Goal: Information Seeking & Learning: Check status

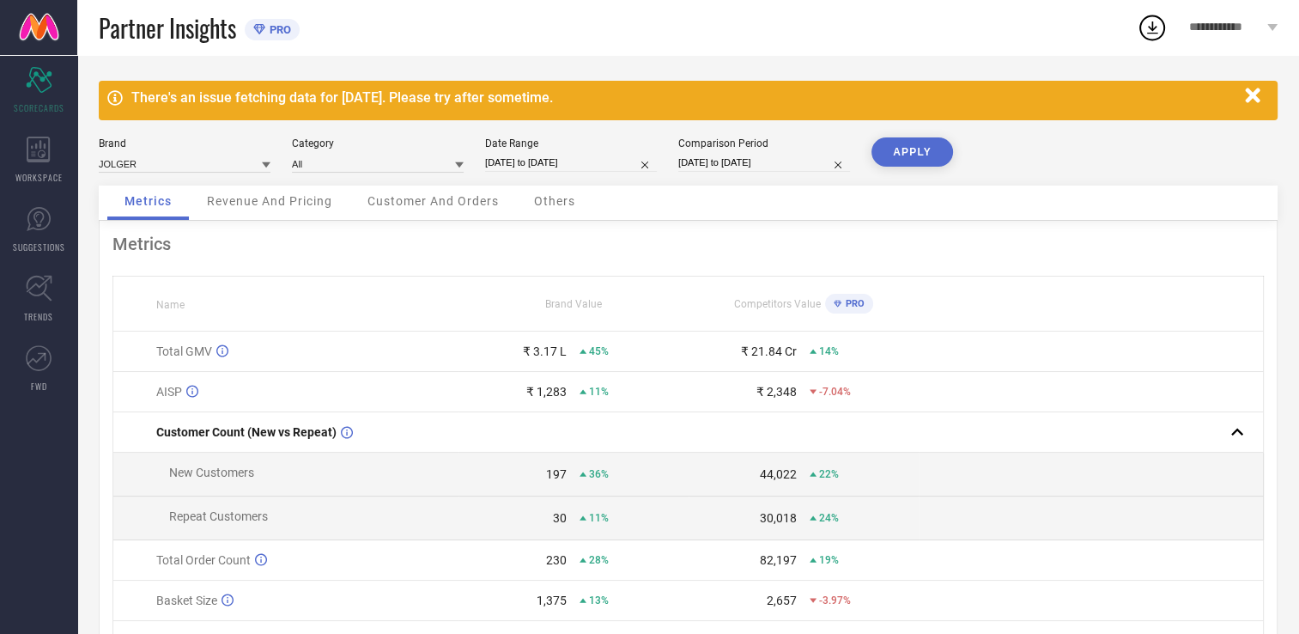
click at [248, 206] on span "Revenue And Pricing" at bounding box center [269, 201] width 125 height 14
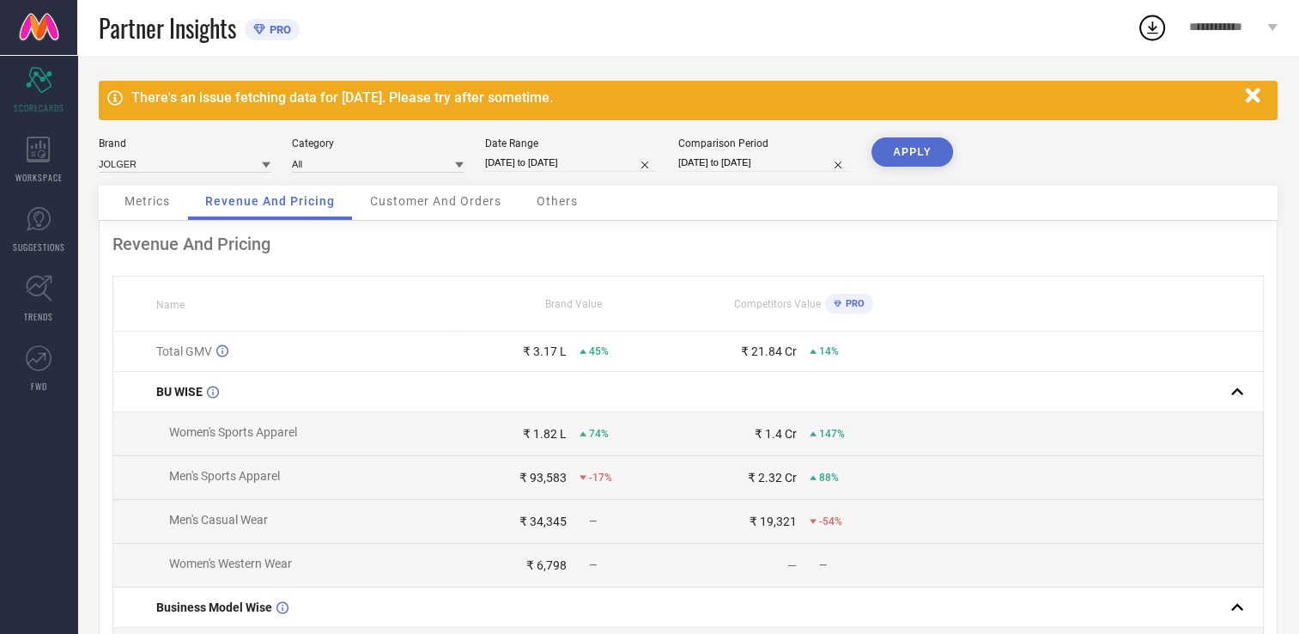
click at [410, 208] on span "Customer And Orders" at bounding box center [435, 201] width 131 height 14
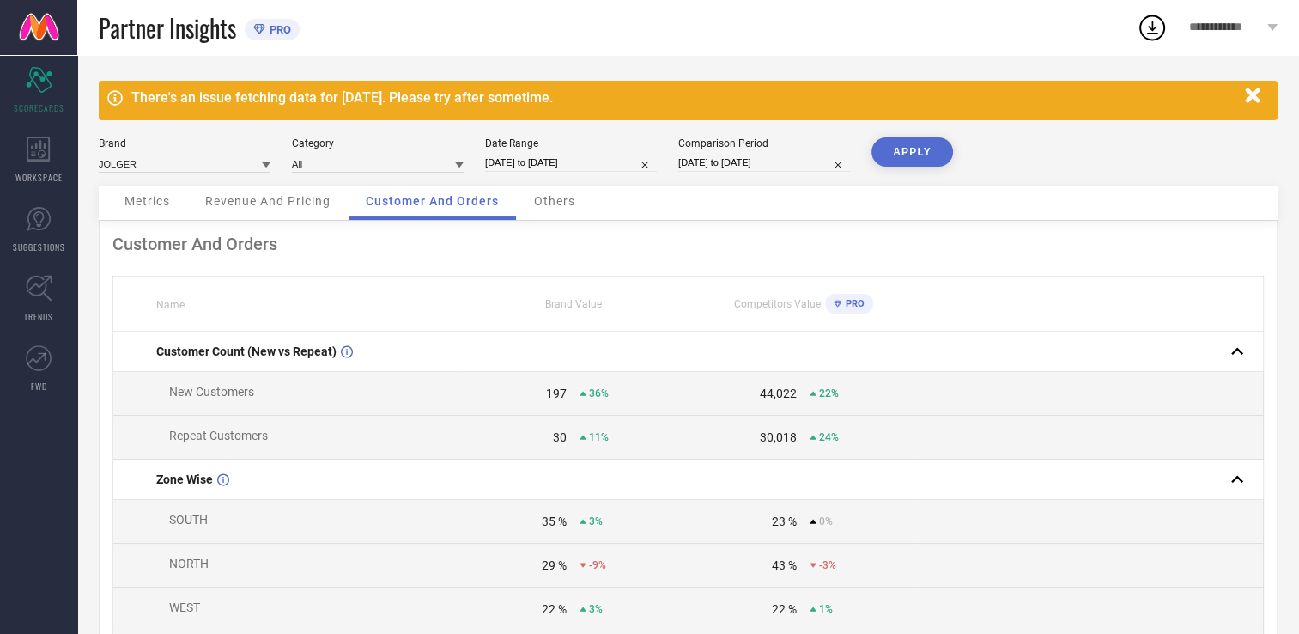
click at [547, 194] on span "Others" at bounding box center [554, 201] width 41 height 14
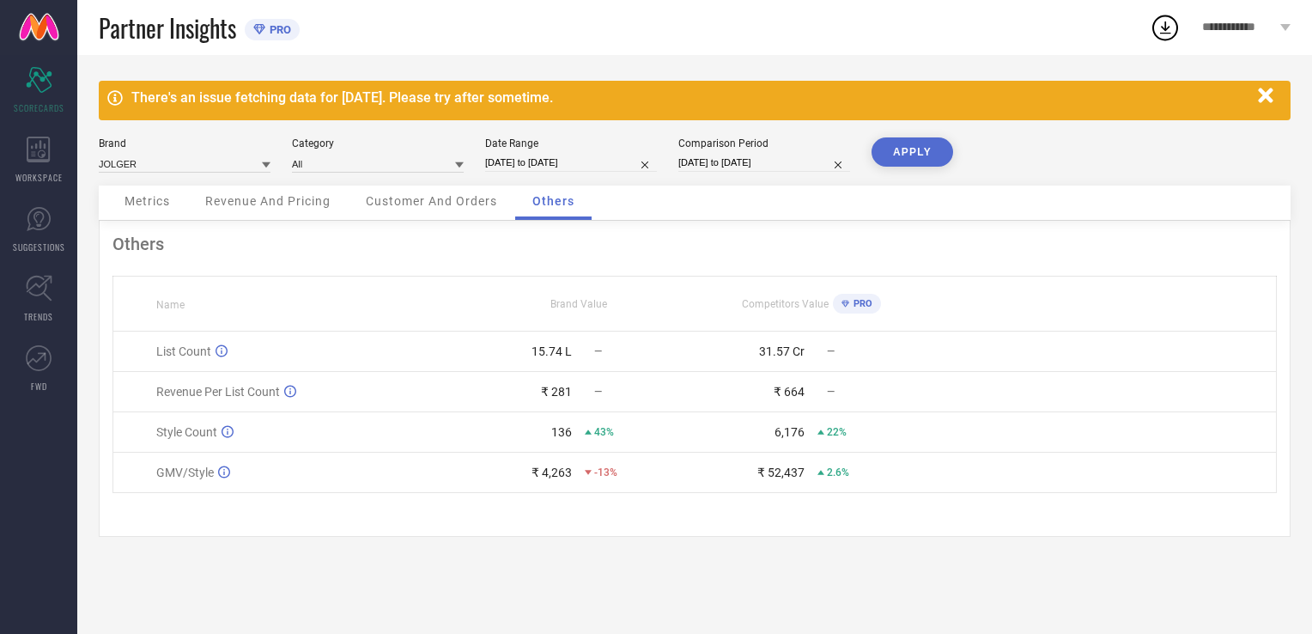
click at [159, 204] on span "Metrics" at bounding box center [147, 201] width 46 height 14
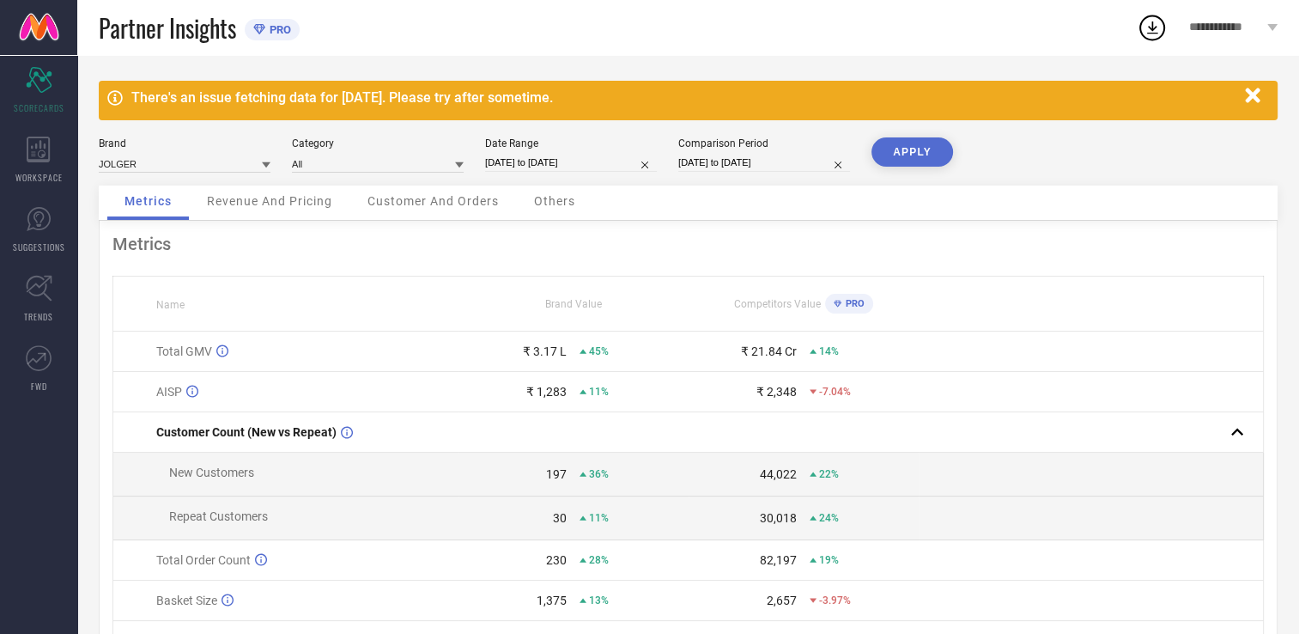
scroll to position [143, 0]
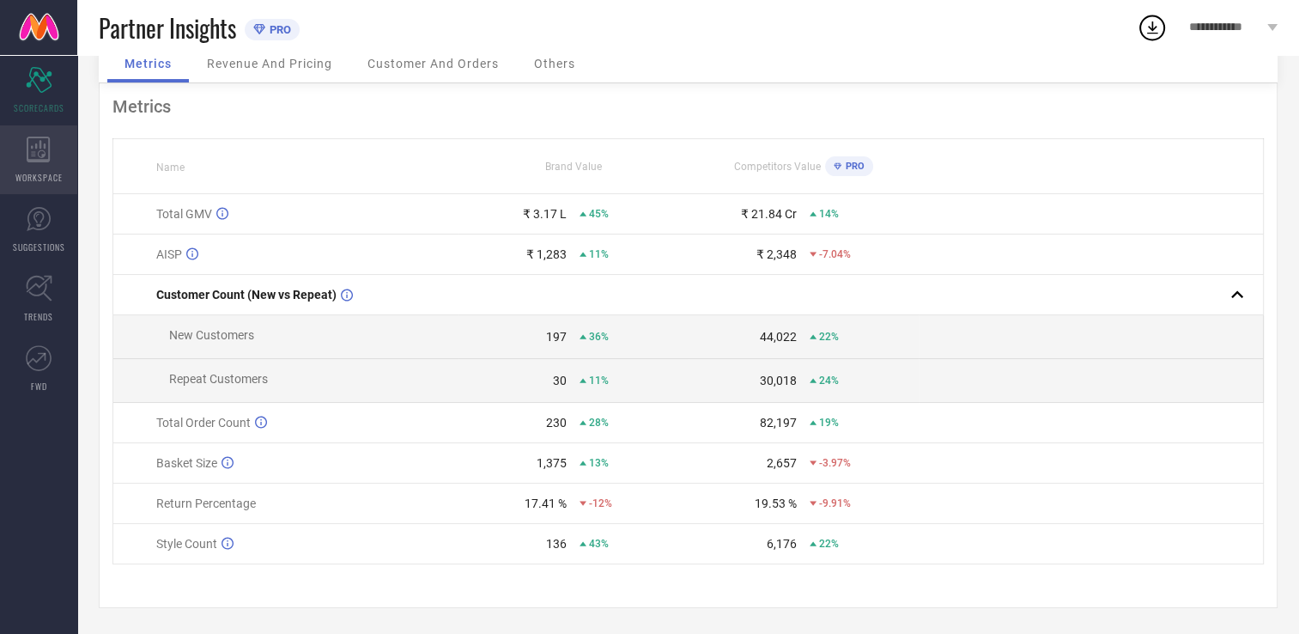
click at [24, 160] on div "WORKSPACE" at bounding box center [38, 159] width 77 height 69
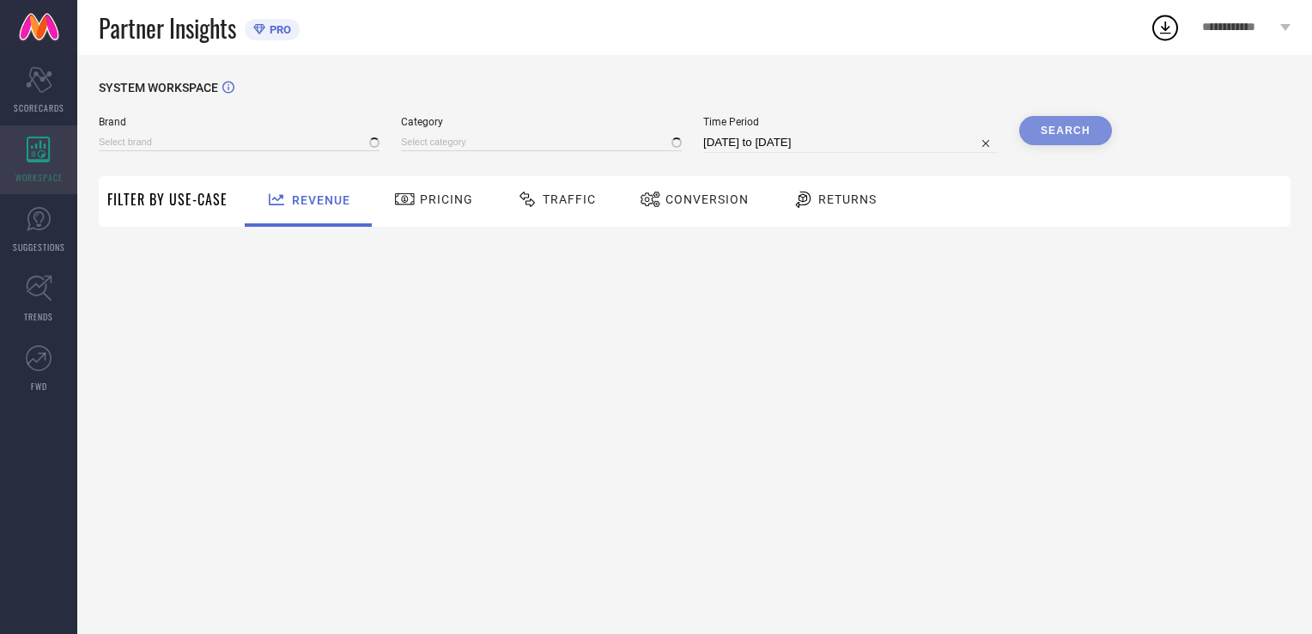
type input "JOLGER"
type input "All"
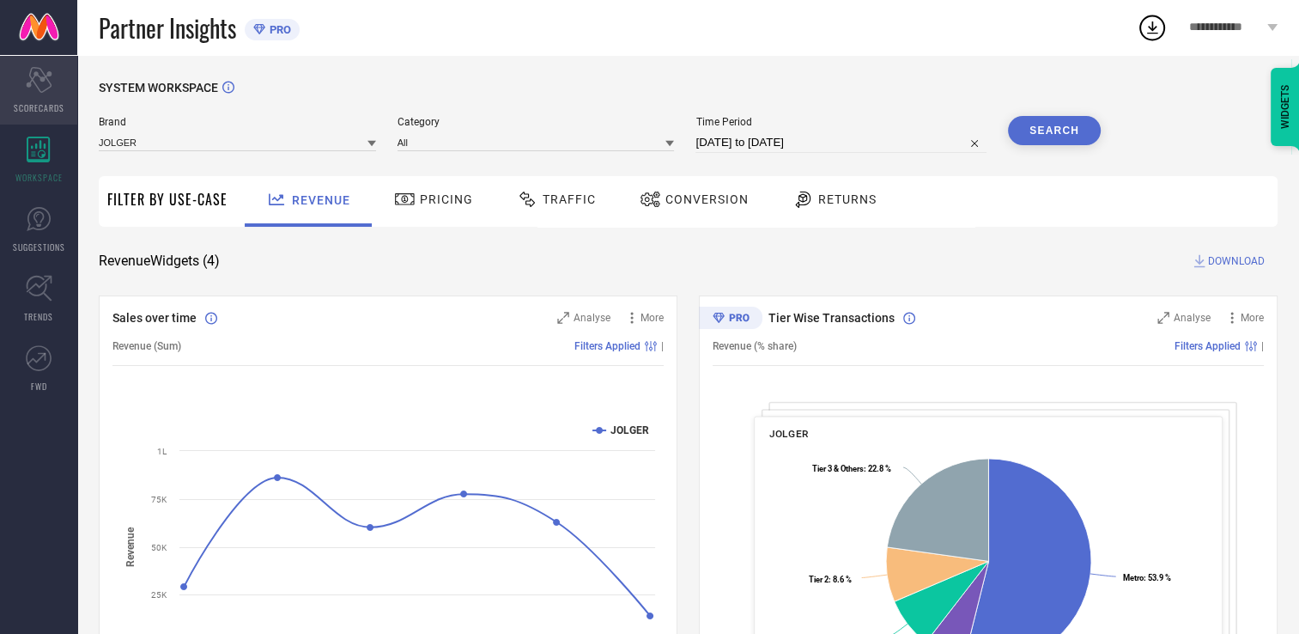
click at [24, 94] on div "Scorecard SCORECARDS" at bounding box center [38, 90] width 77 height 69
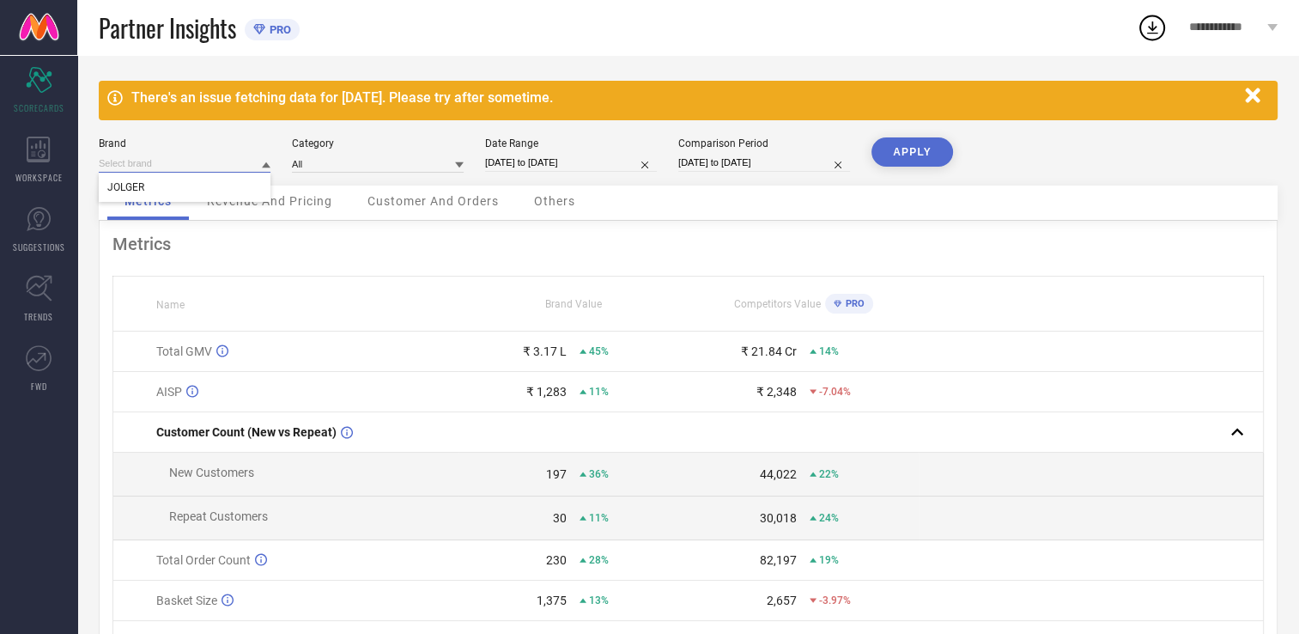
click at [211, 156] on input at bounding box center [185, 164] width 172 height 18
click at [326, 174] on div "Brand JOLGER Category All Date Range [DATE] to [DATE] Comparison Period [DATE] …" at bounding box center [688, 161] width 1179 height 48
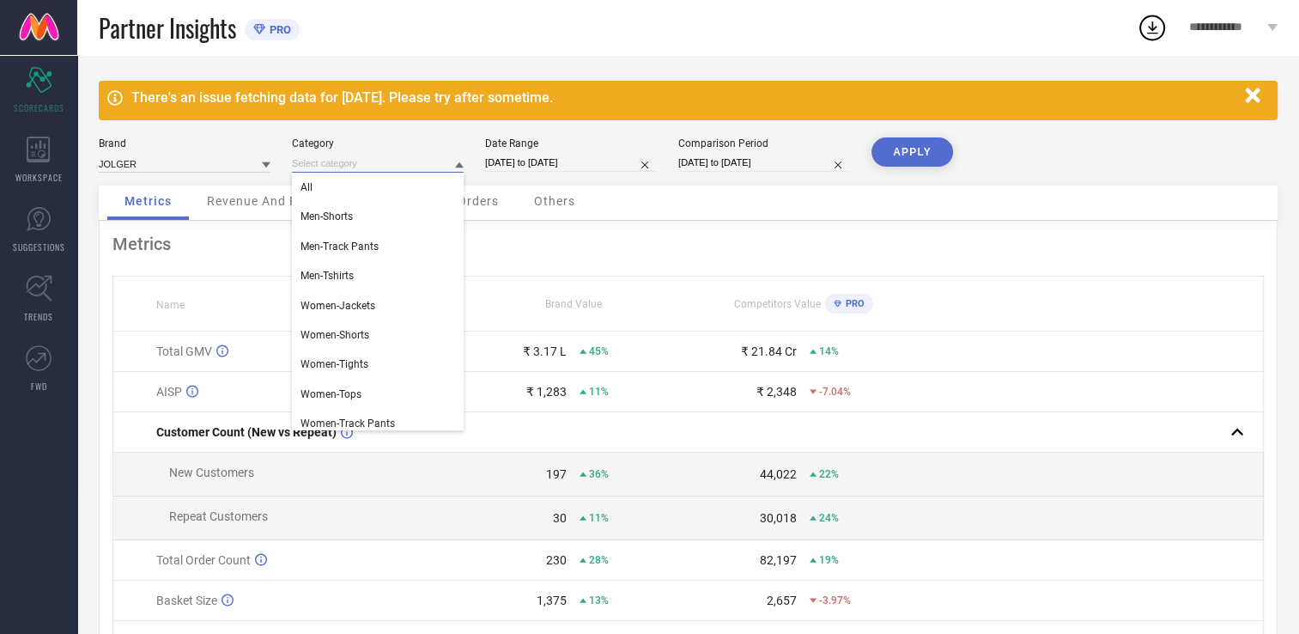
click at [388, 161] on input at bounding box center [378, 164] width 172 height 18
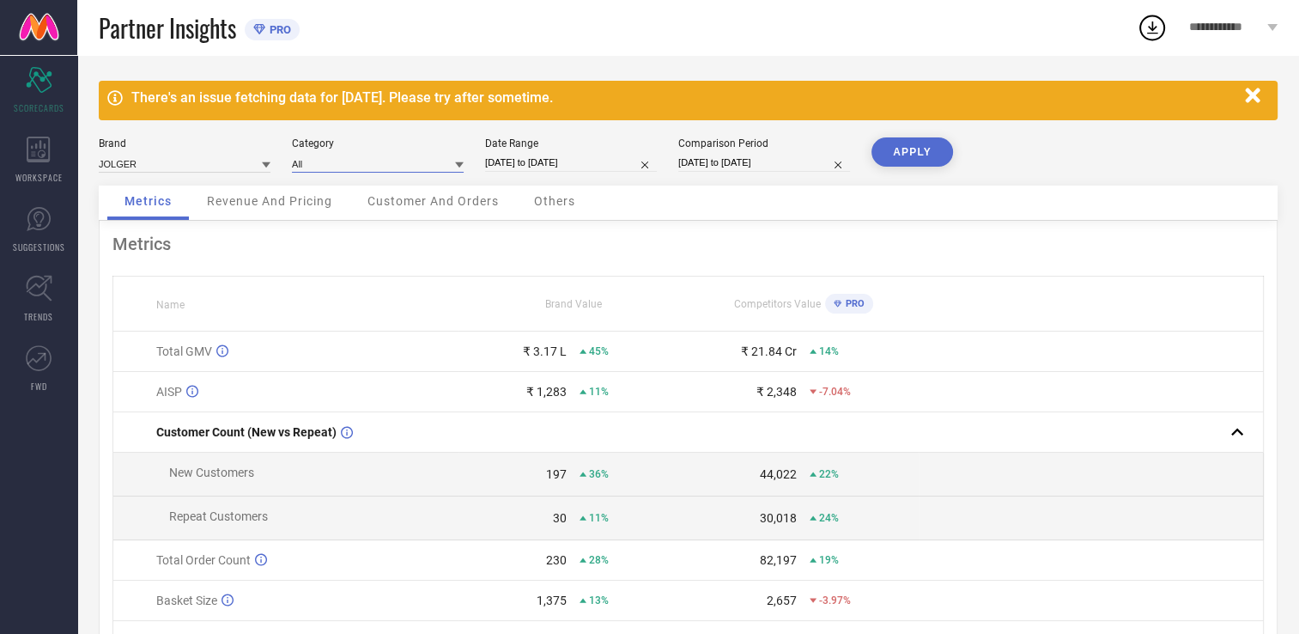
select select "7"
select select "2025"
select select "8"
select select "2025"
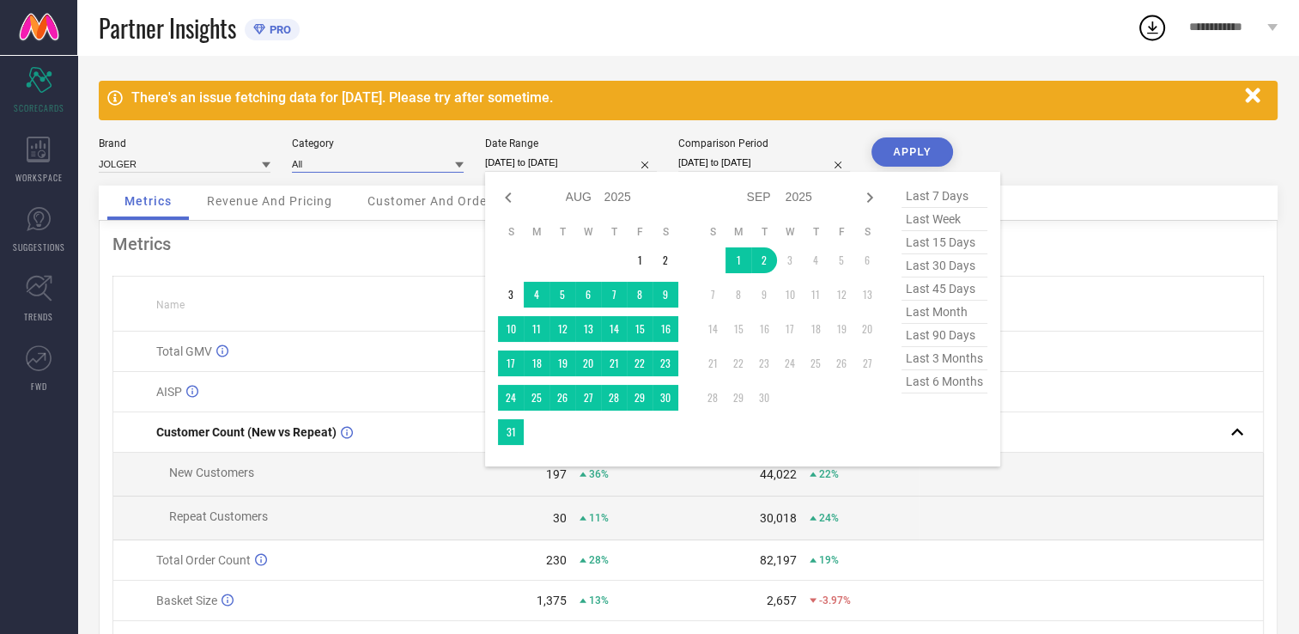
click at [512, 160] on input "[DATE] to [DATE]" at bounding box center [571, 163] width 172 height 18
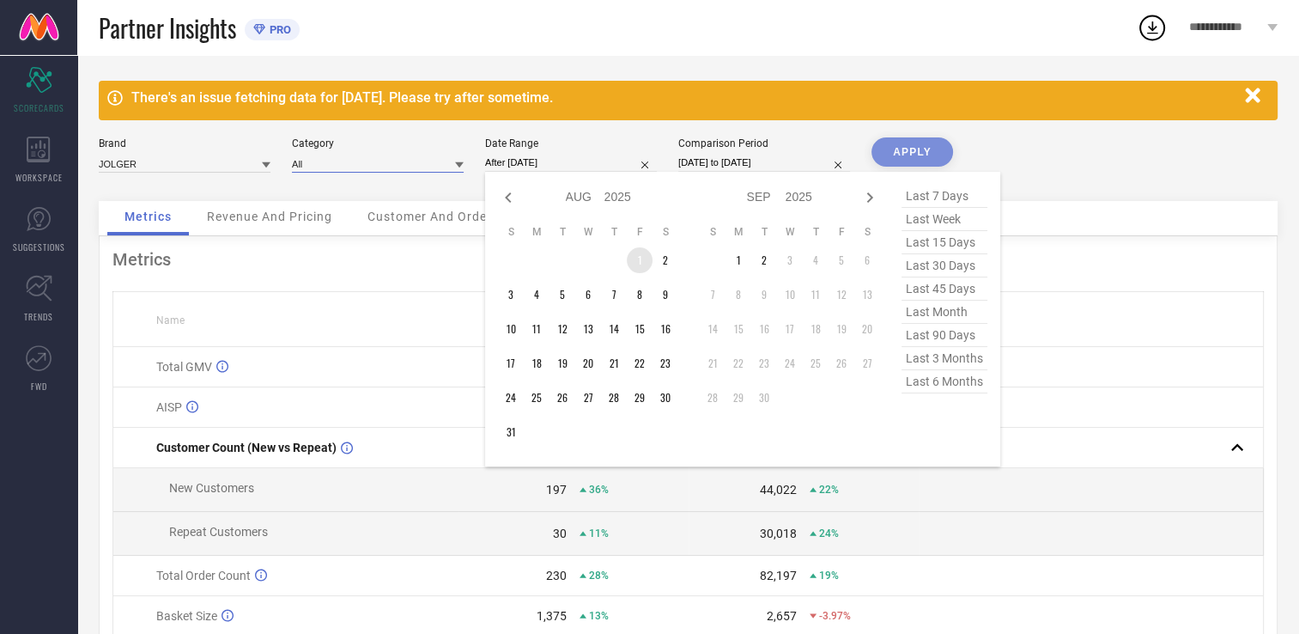
click at [637, 252] on td "1" at bounding box center [640, 260] width 26 height 26
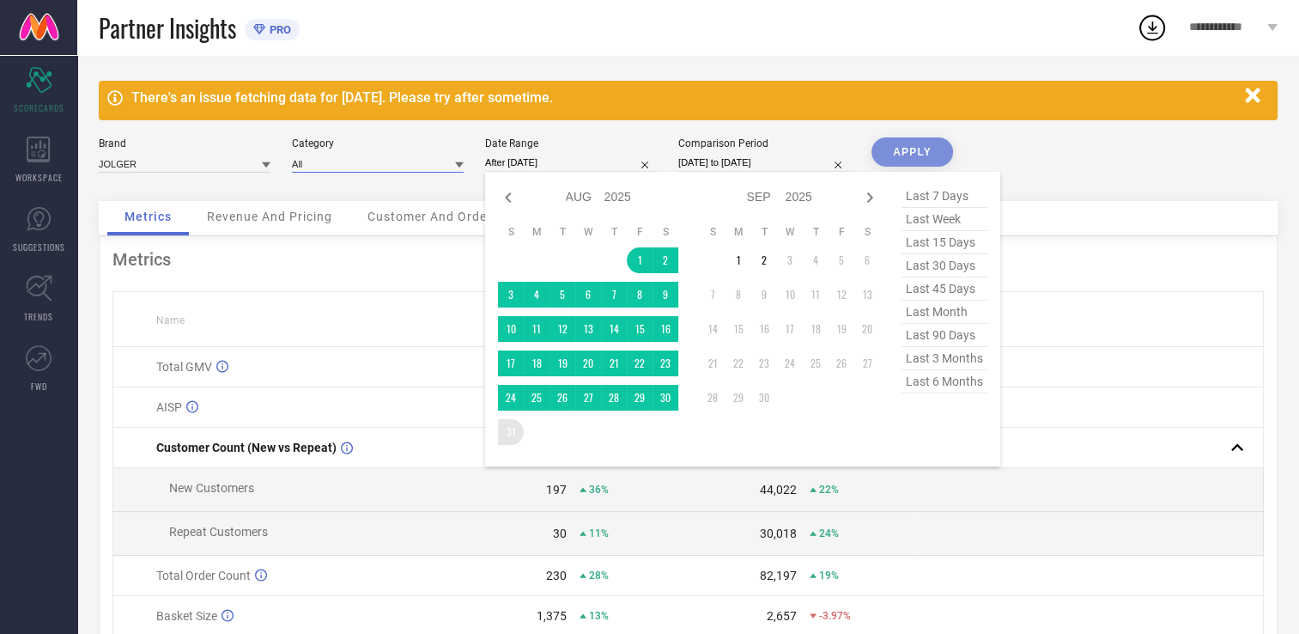
type input "[DATE] to [DATE]"
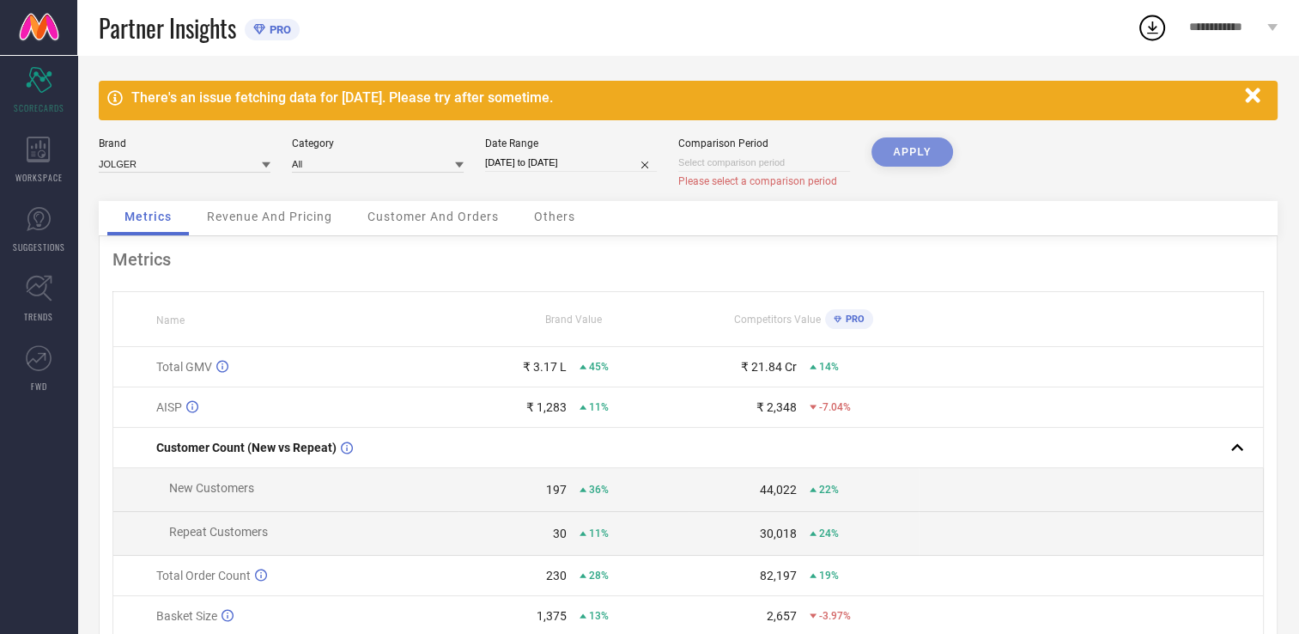
click at [889, 150] on div "APPLY" at bounding box center [912, 169] width 82 height 64
select select "8"
select select "2025"
select select "9"
select select "2025"
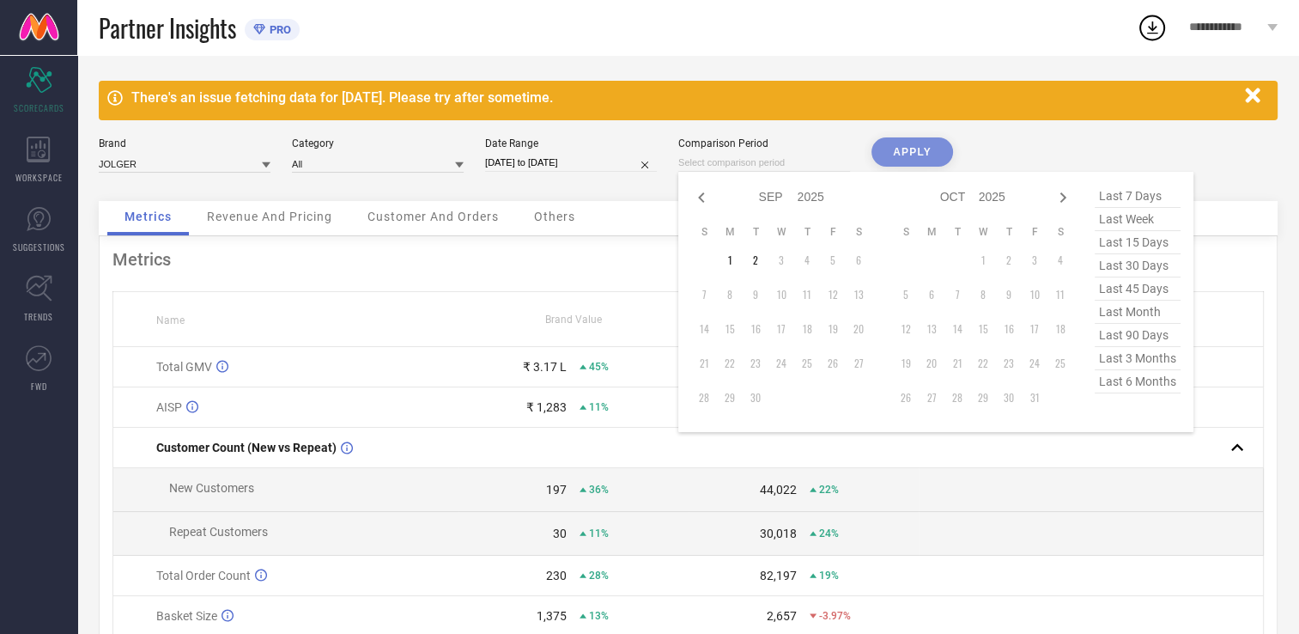
click at [783, 163] on input at bounding box center [764, 163] width 172 height 18
click at [702, 197] on icon at bounding box center [701, 197] width 21 height 21
select select "7"
select select "2025"
select select "8"
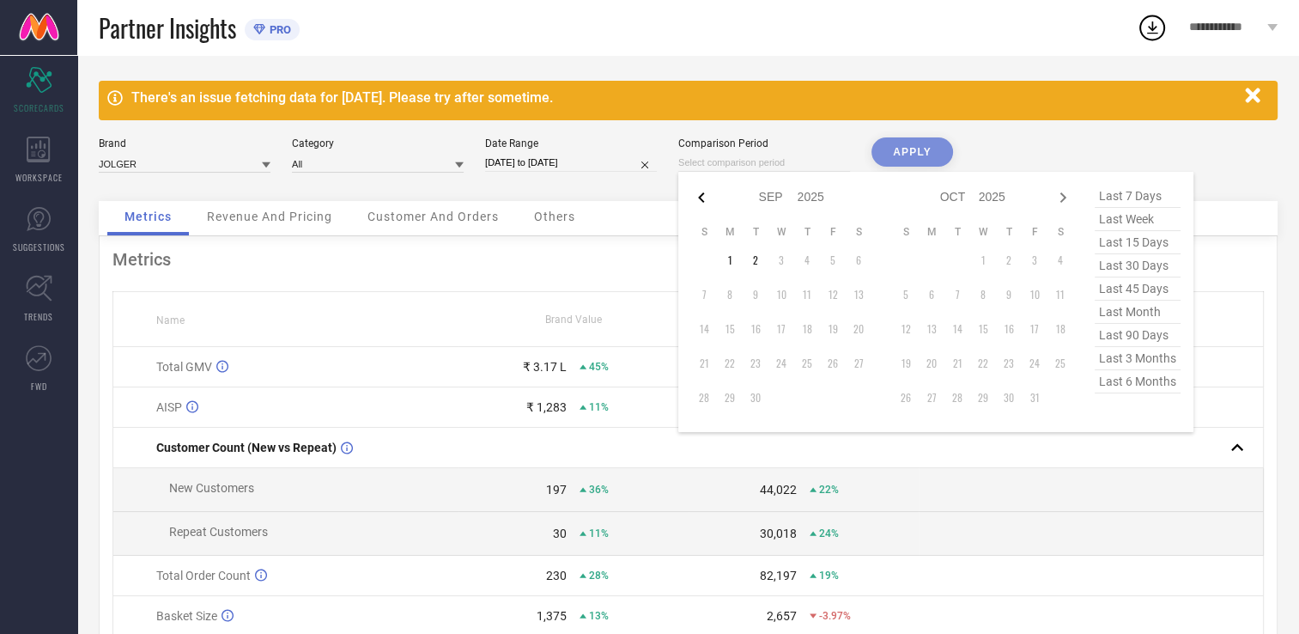
select select "2025"
click at [831, 261] on td "1" at bounding box center [833, 260] width 26 height 26
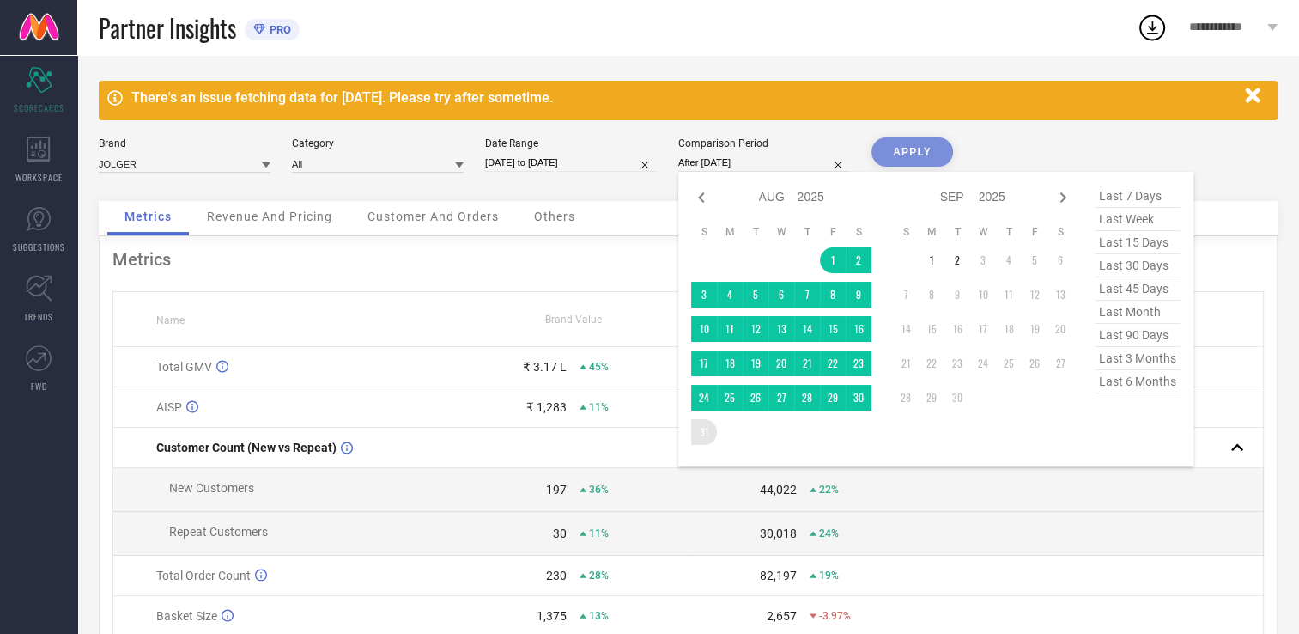
type input "[DATE] to [DATE]"
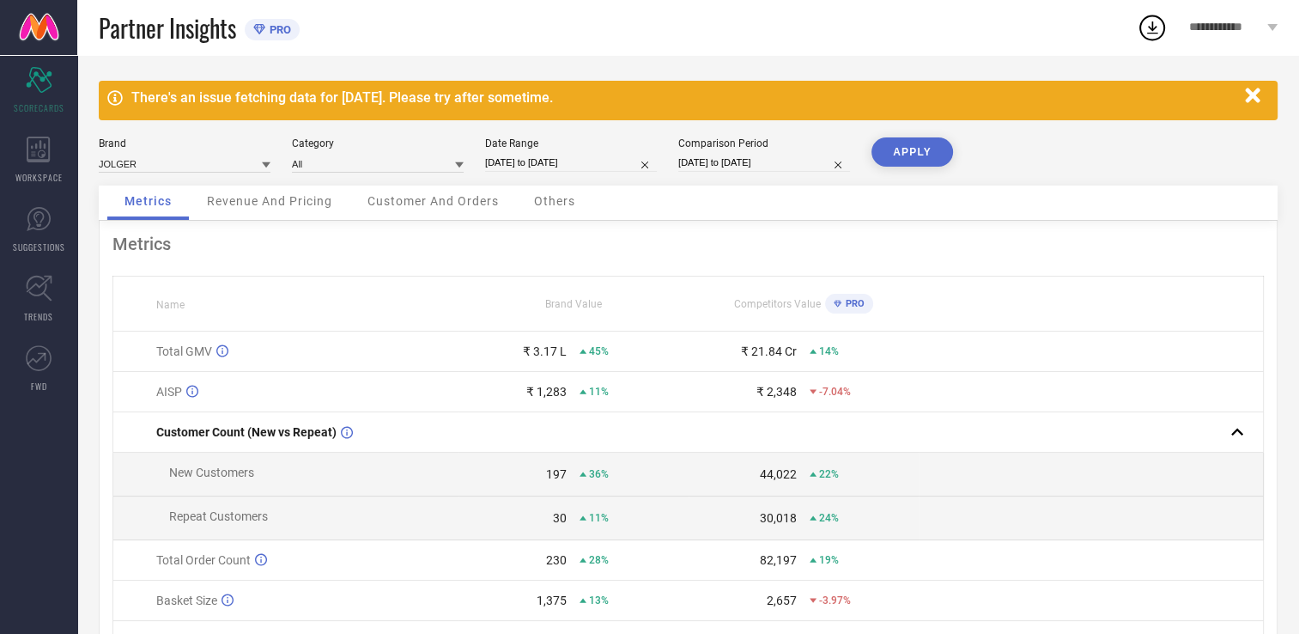
click at [928, 143] on button "APPLY" at bounding box center [912, 151] width 82 height 29
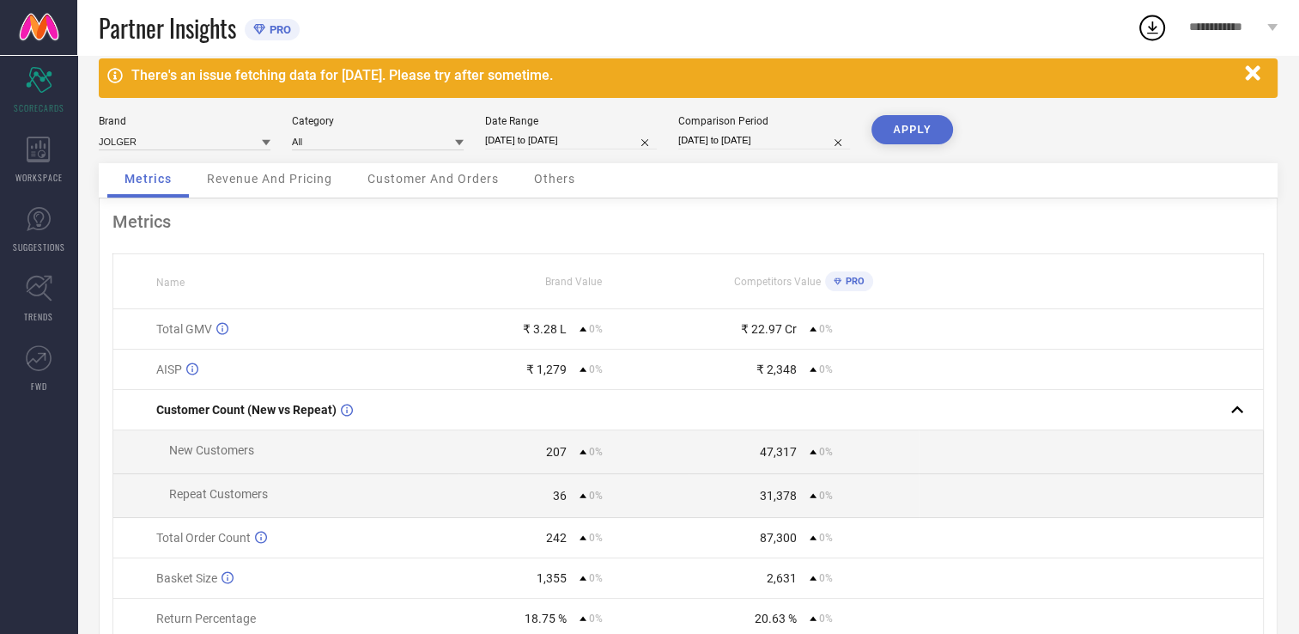
scroll to position [21, 0]
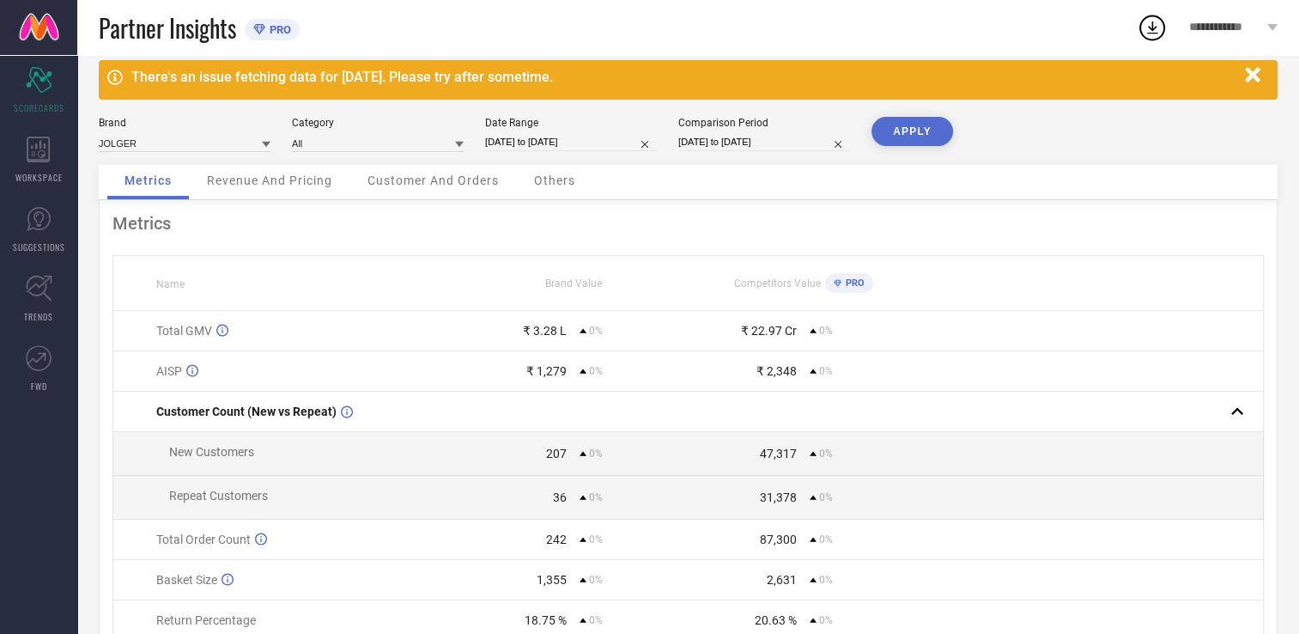
select select "7"
select select "2025"
select select "8"
select select "2025"
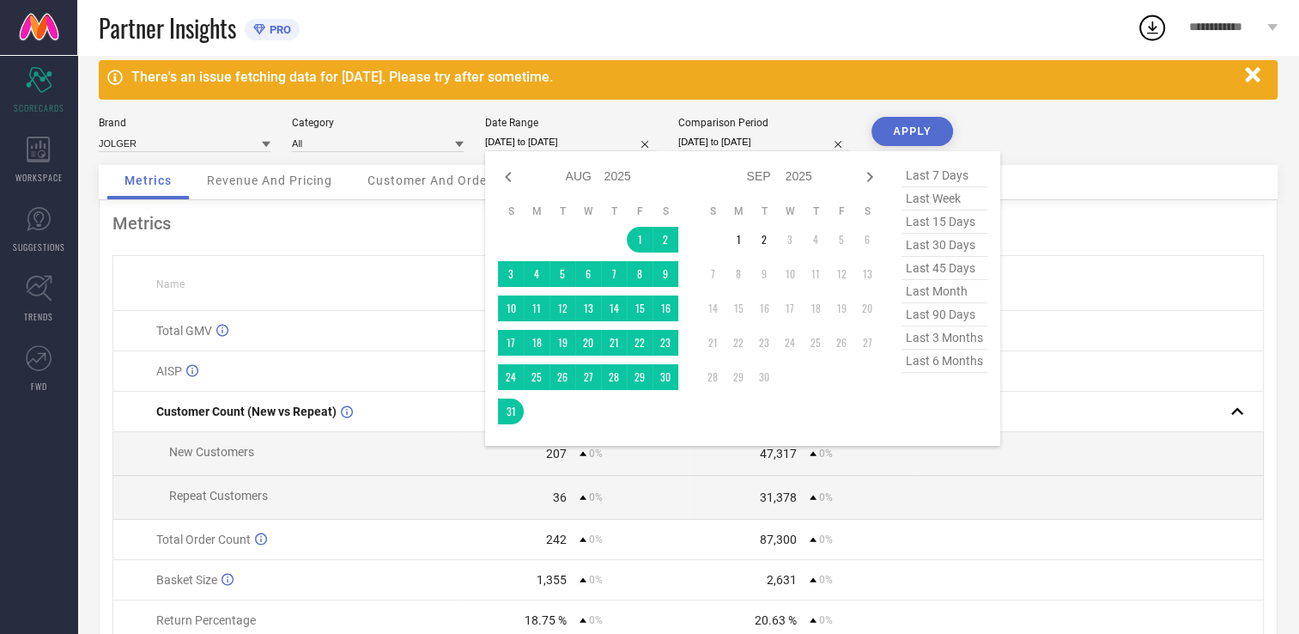
click at [600, 137] on input "[DATE] to [DATE]" at bounding box center [571, 142] width 172 height 18
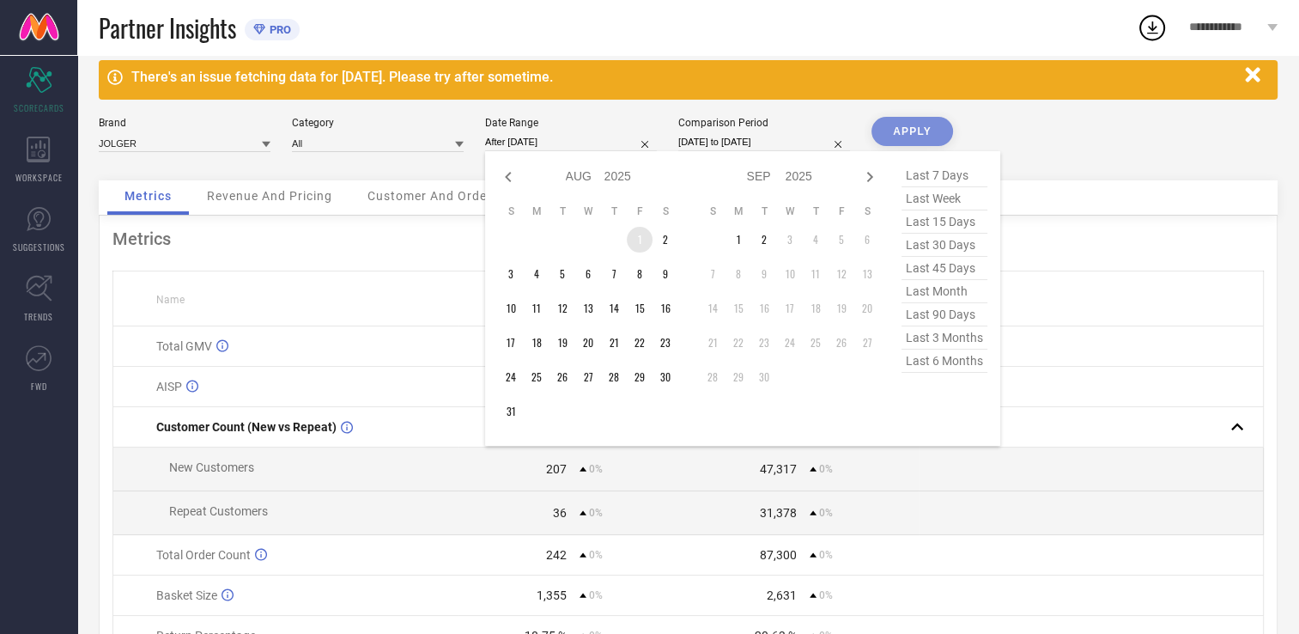
click at [642, 239] on td "1" at bounding box center [640, 240] width 26 height 26
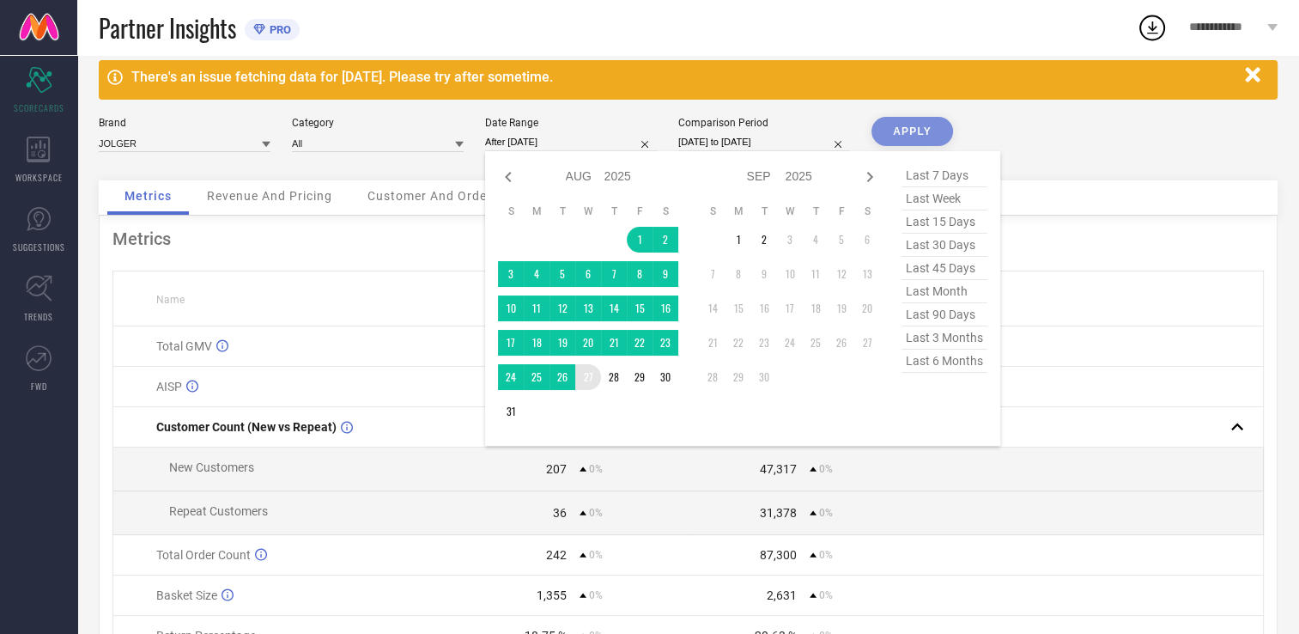
type input "[DATE] to [DATE]"
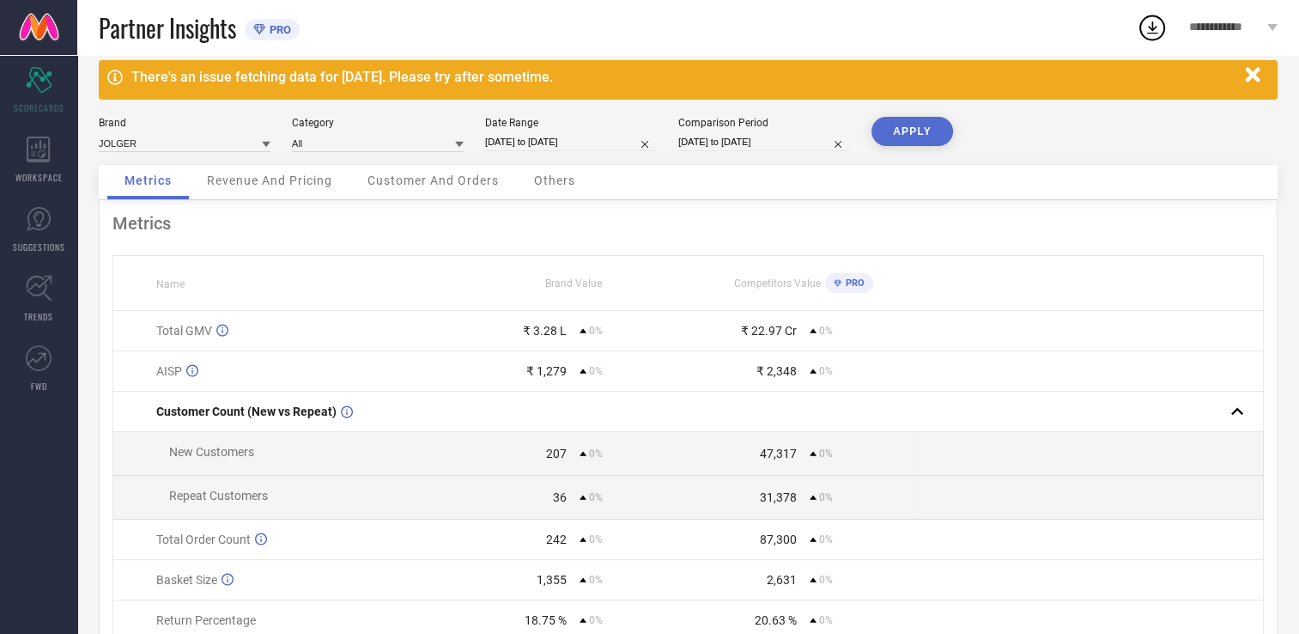
select select "7"
select select "2025"
select select "8"
select select "2025"
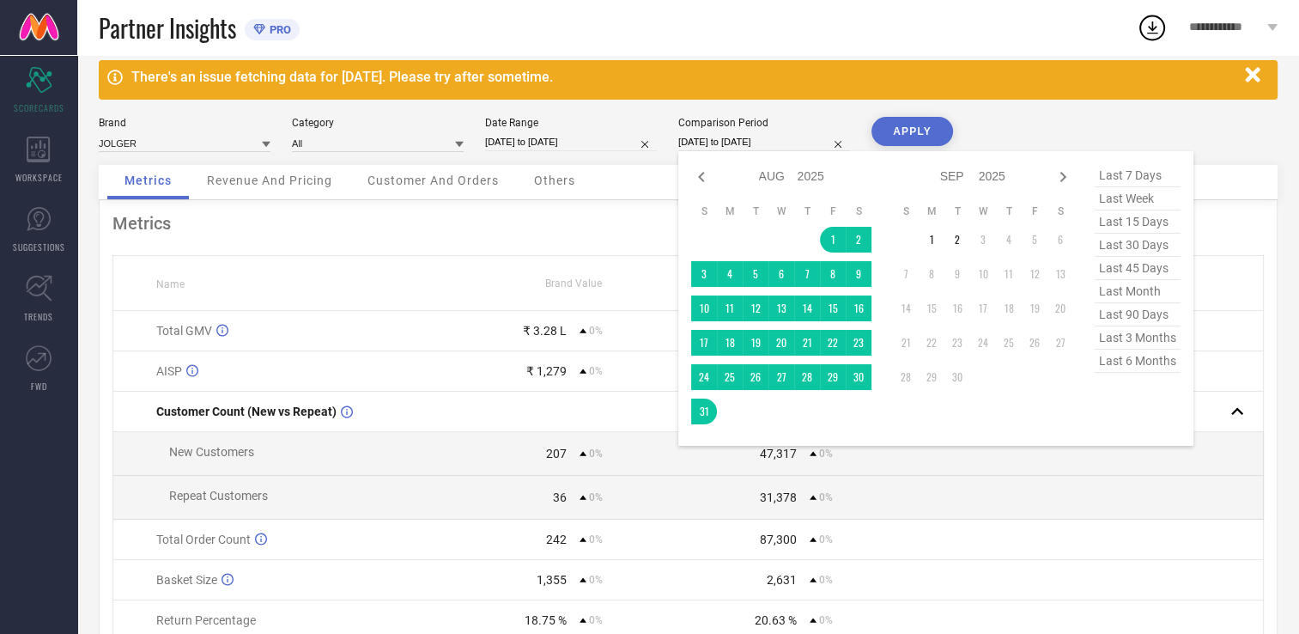
click at [792, 139] on input "[DATE] to [DATE]" at bounding box center [764, 142] width 172 height 18
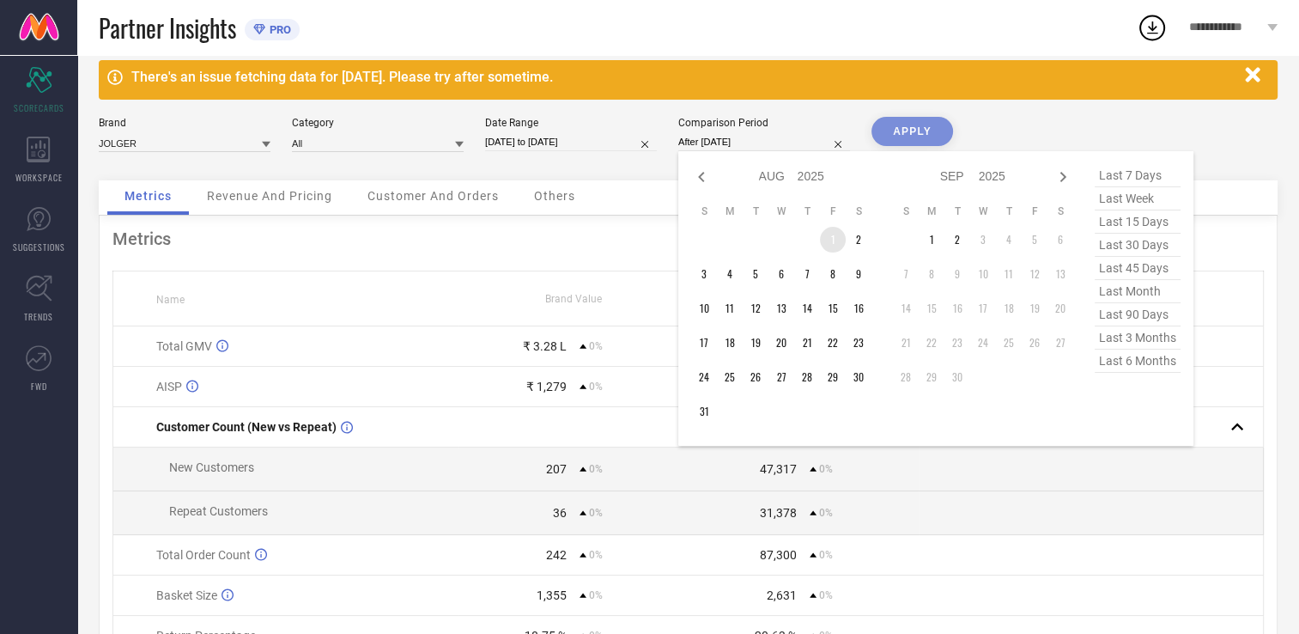
click at [833, 239] on td "1" at bounding box center [833, 240] width 26 height 26
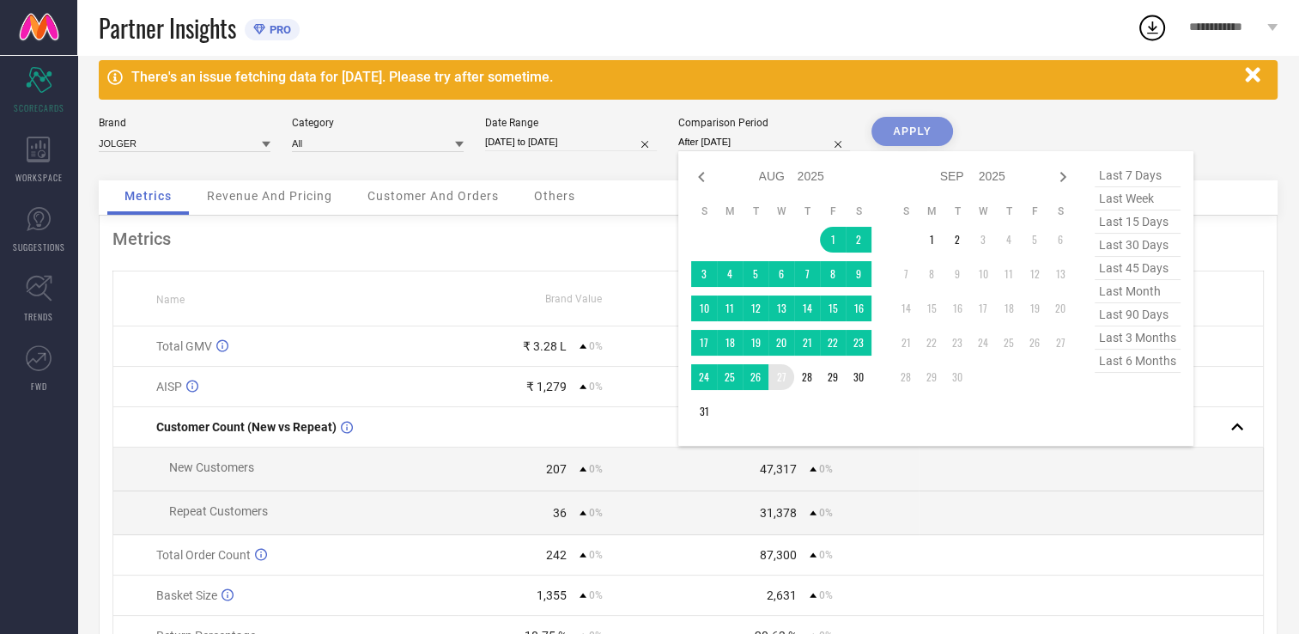
type input "[DATE] to [DATE]"
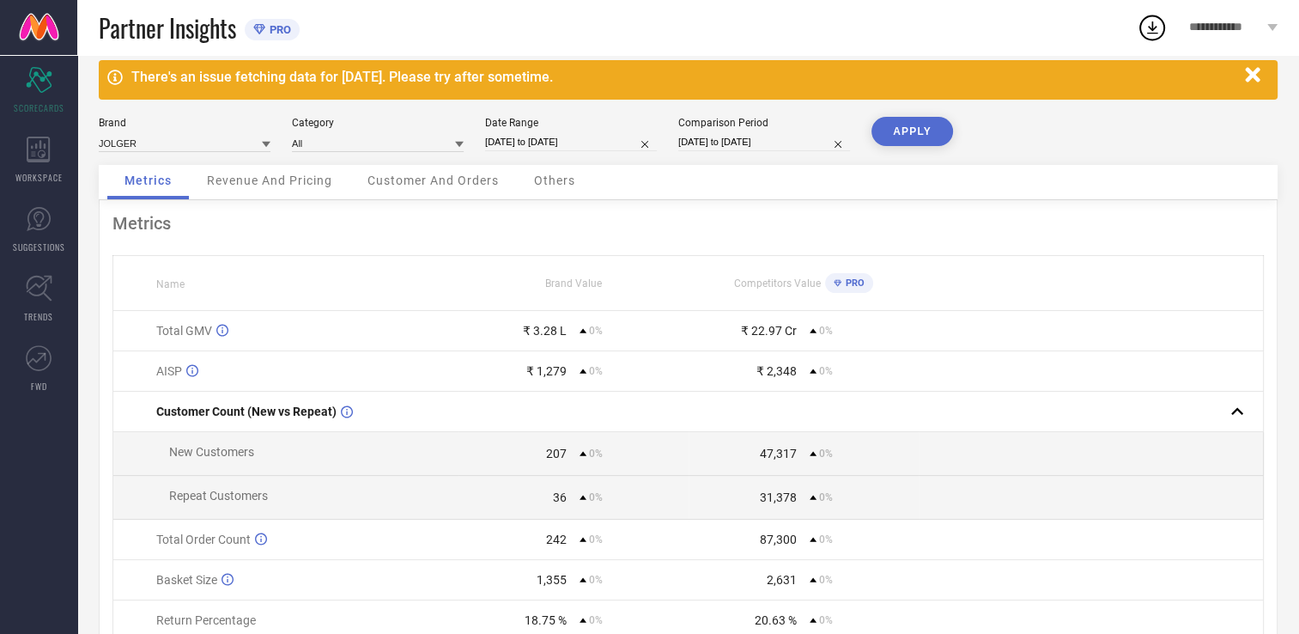
click at [902, 131] on button "APPLY" at bounding box center [912, 131] width 82 height 29
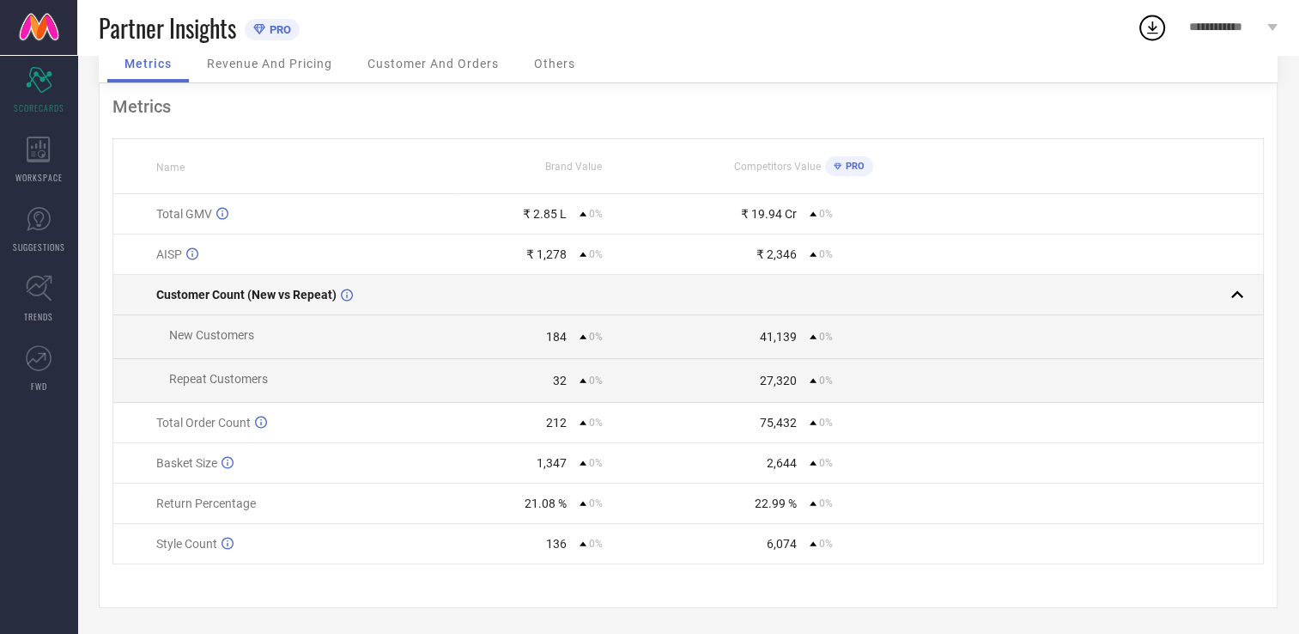
scroll to position [0, 0]
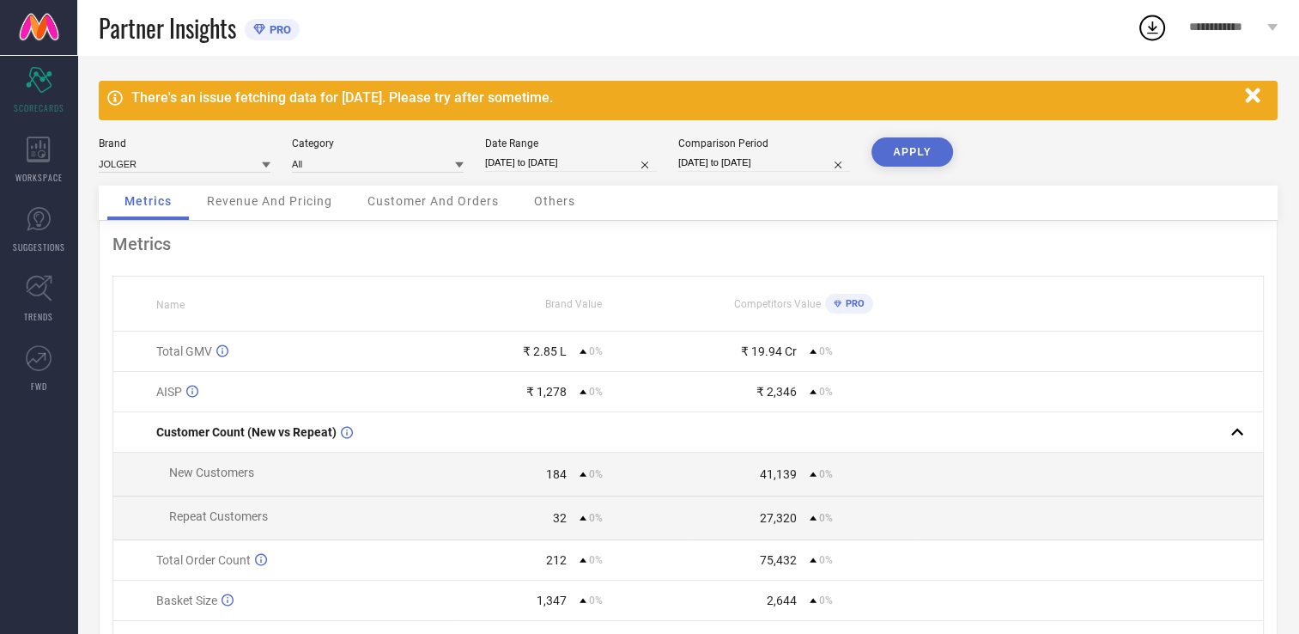
click at [299, 203] on span "Revenue And Pricing" at bounding box center [269, 201] width 125 height 14
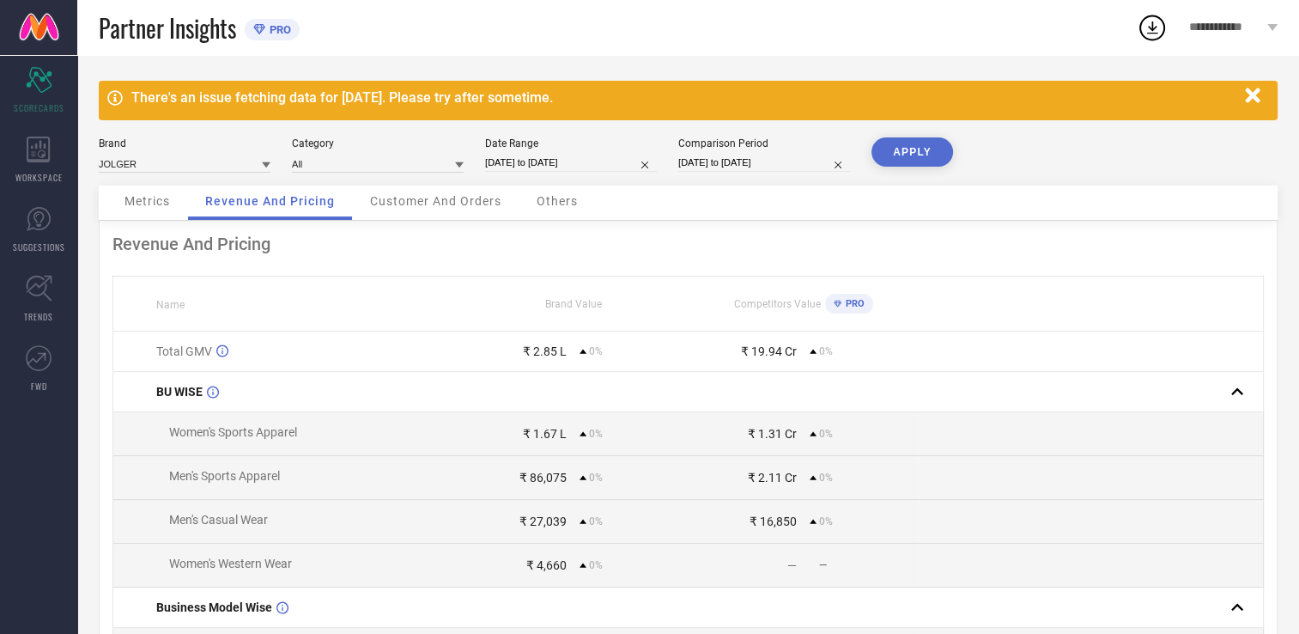
click at [416, 196] on span "Customer And Orders" at bounding box center [435, 201] width 131 height 14
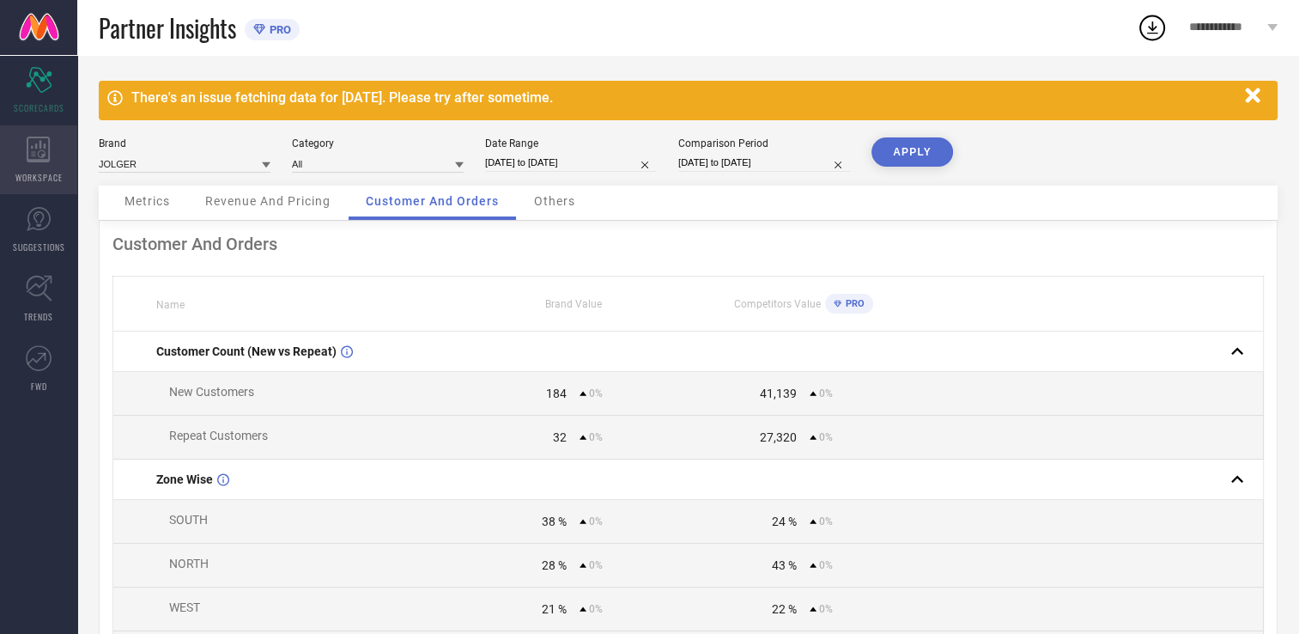
click at [46, 158] on icon at bounding box center [39, 150] width 24 height 26
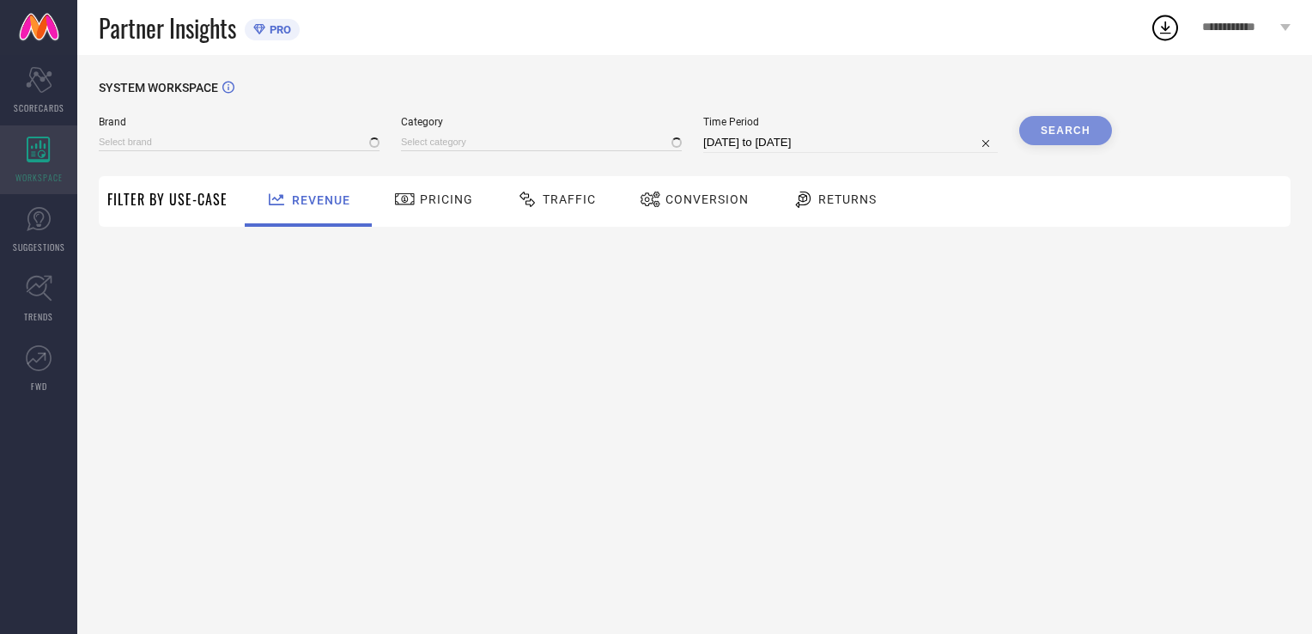
type input "JOLGER"
type input "All"
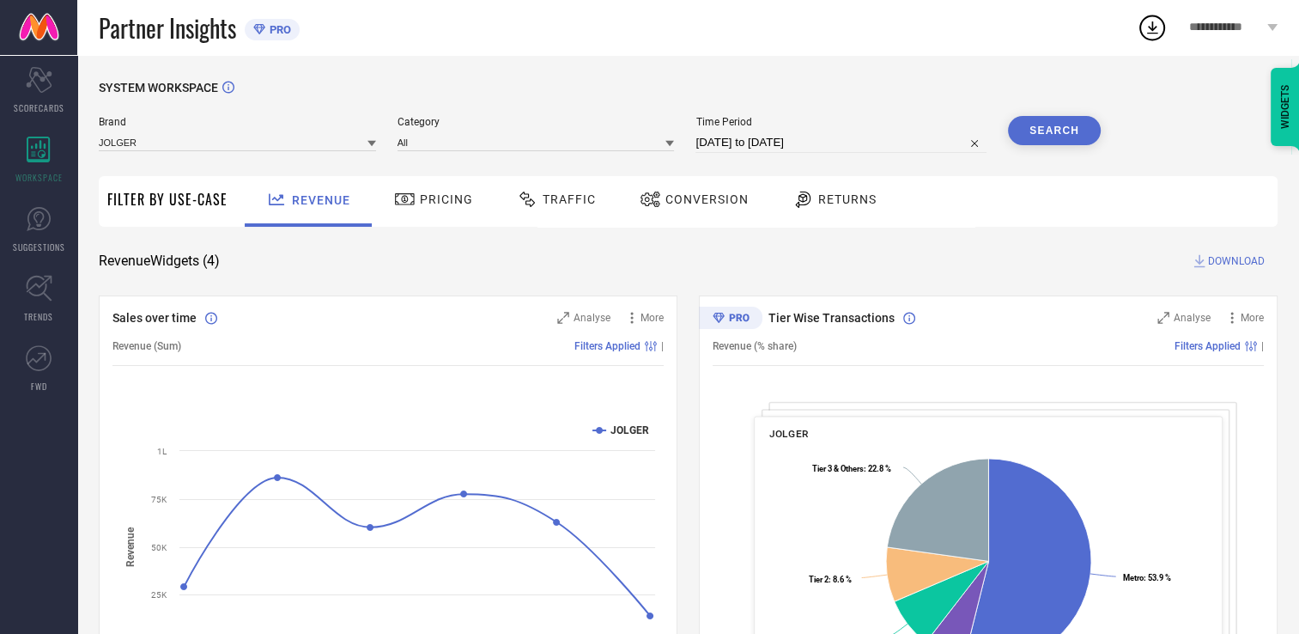
click at [373, 141] on icon at bounding box center [371, 143] width 9 height 9
click at [672, 144] on icon at bounding box center [669, 144] width 9 height 6
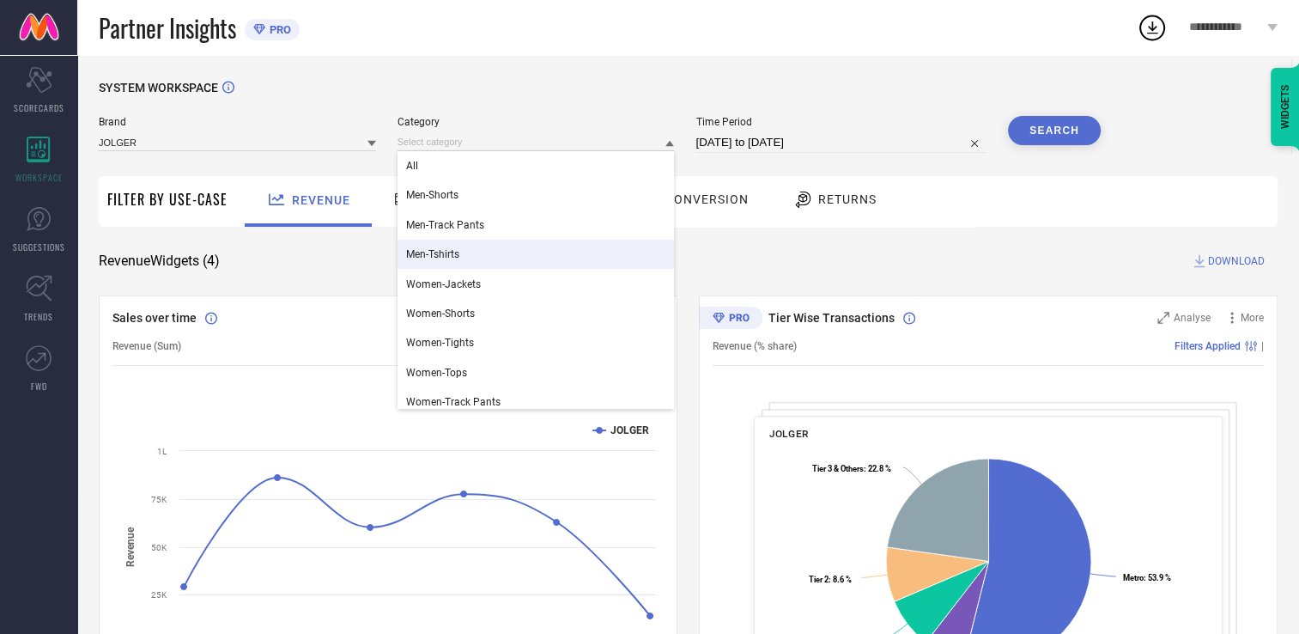
scroll to position [38, 0]
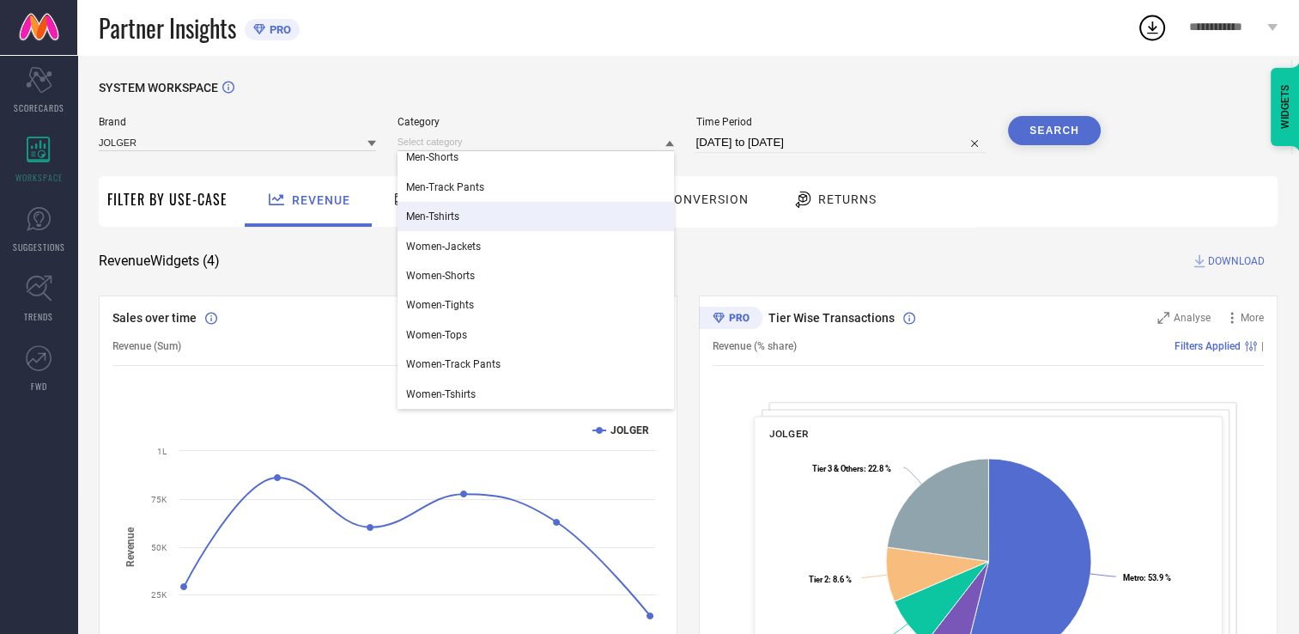
click at [735, 40] on div "Partner Insights PRO" at bounding box center [618, 27] width 1038 height 55
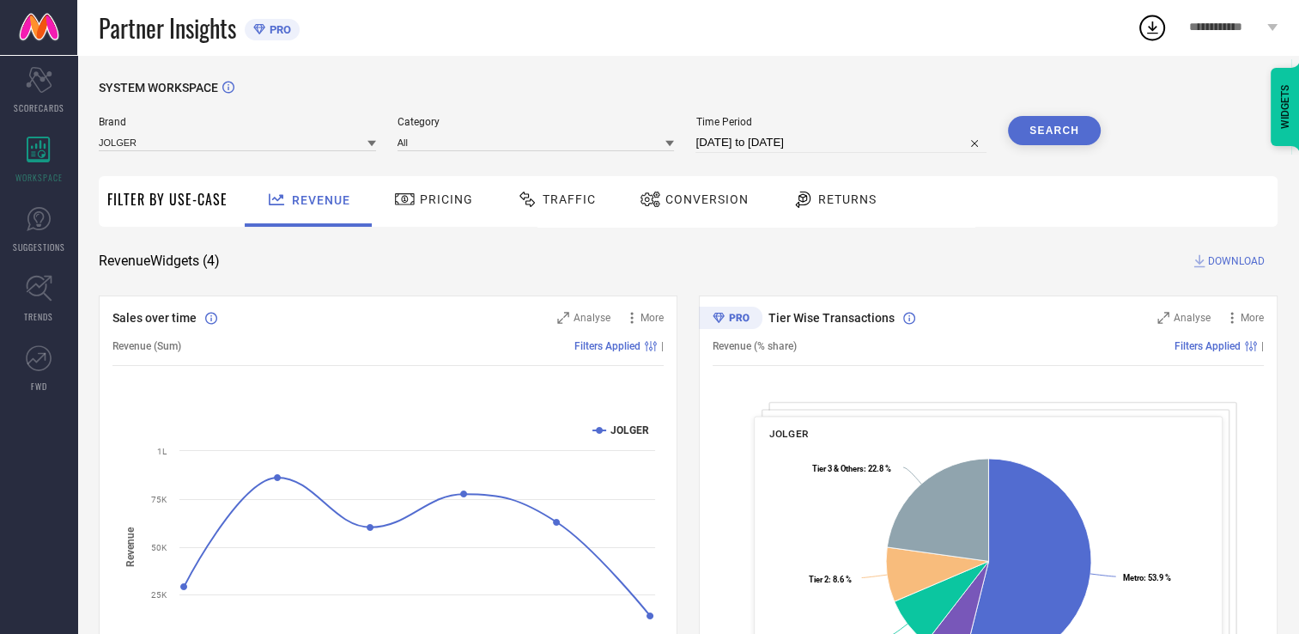
click at [1271, 25] on icon at bounding box center [1272, 27] width 10 height 7
click at [920, 17] on div "Partner Insights PRO" at bounding box center [618, 27] width 1038 height 55
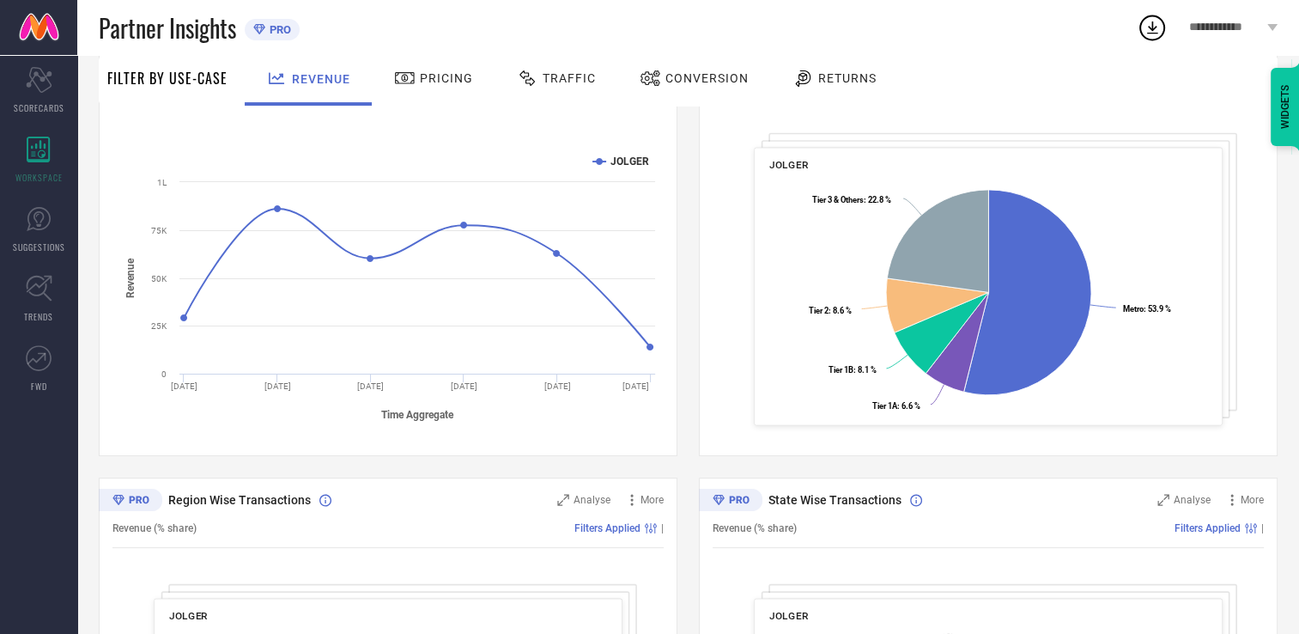
scroll to position [270, 0]
click at [33, 294] on icon at bounding box center [39, 288] width 27 height 27
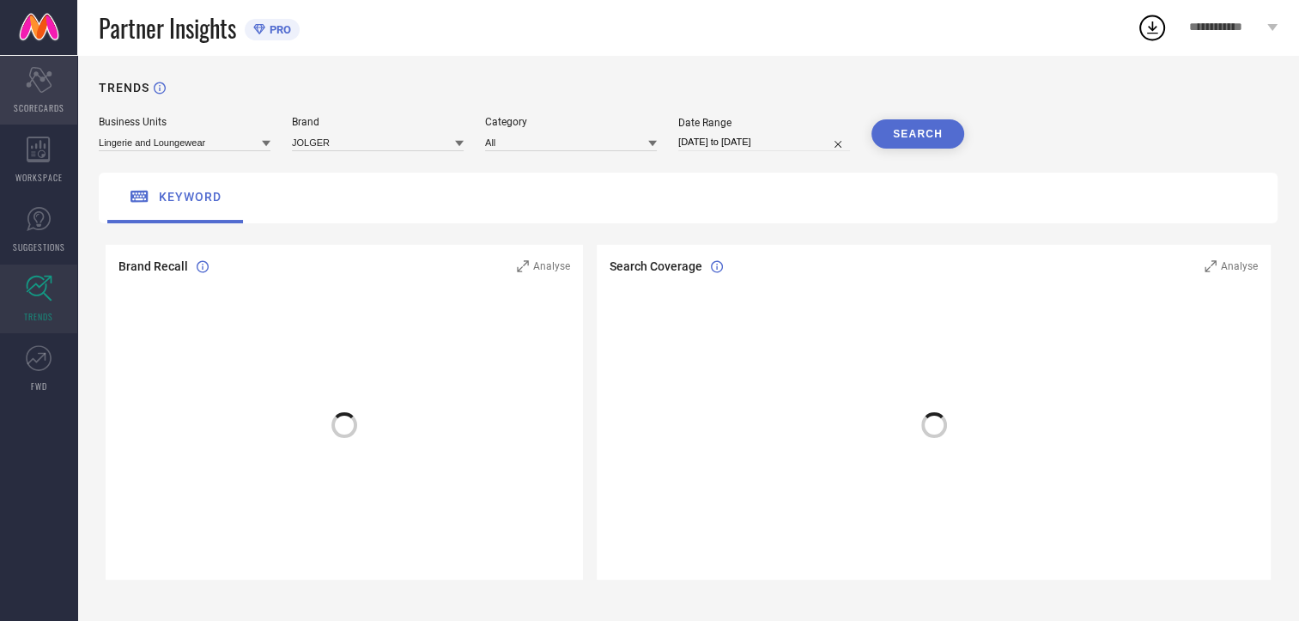
click at [36, 94] on div "Scorecard SCORECARDS" at bounding box center [38, 90] width 77 height 69
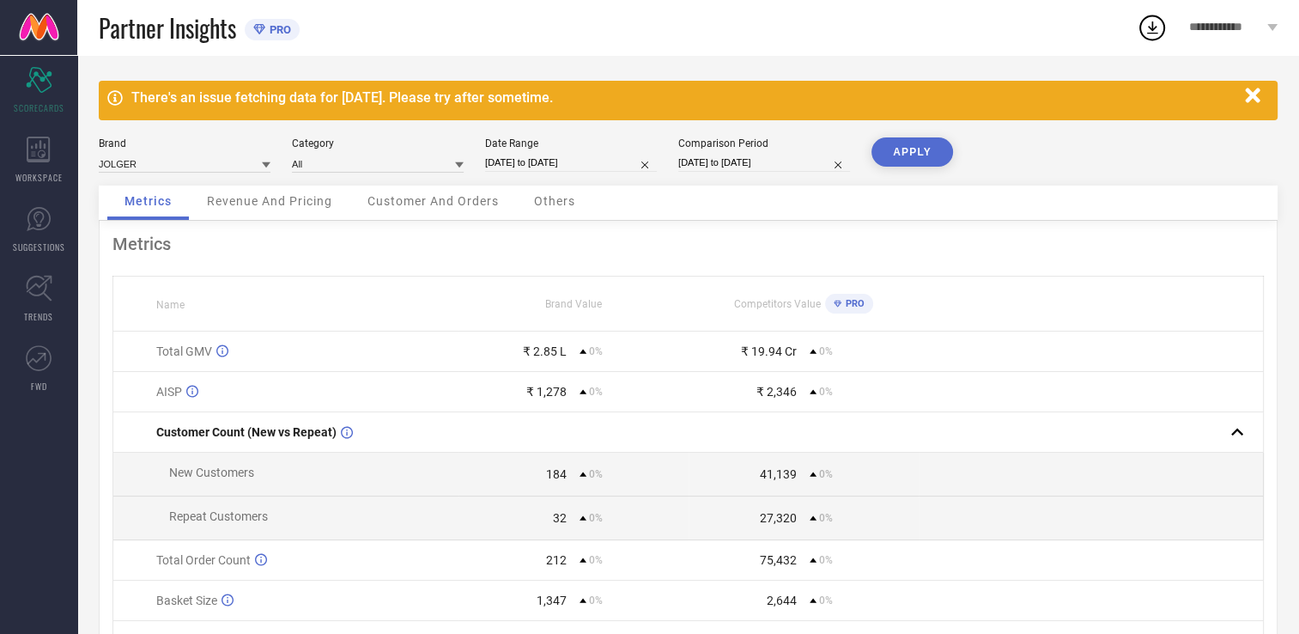
click at [261, 198] on span "Revenue And Pricing" at bounding box center [269, 201] width 125 height 14
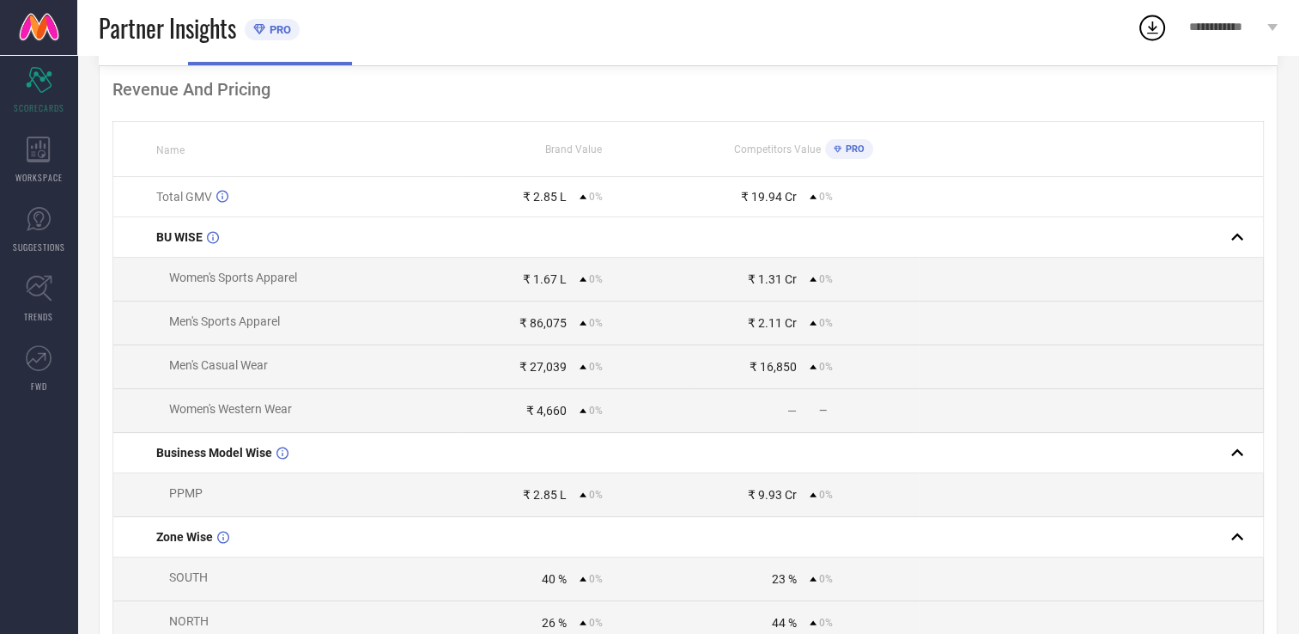
scroll to position [183, 0]
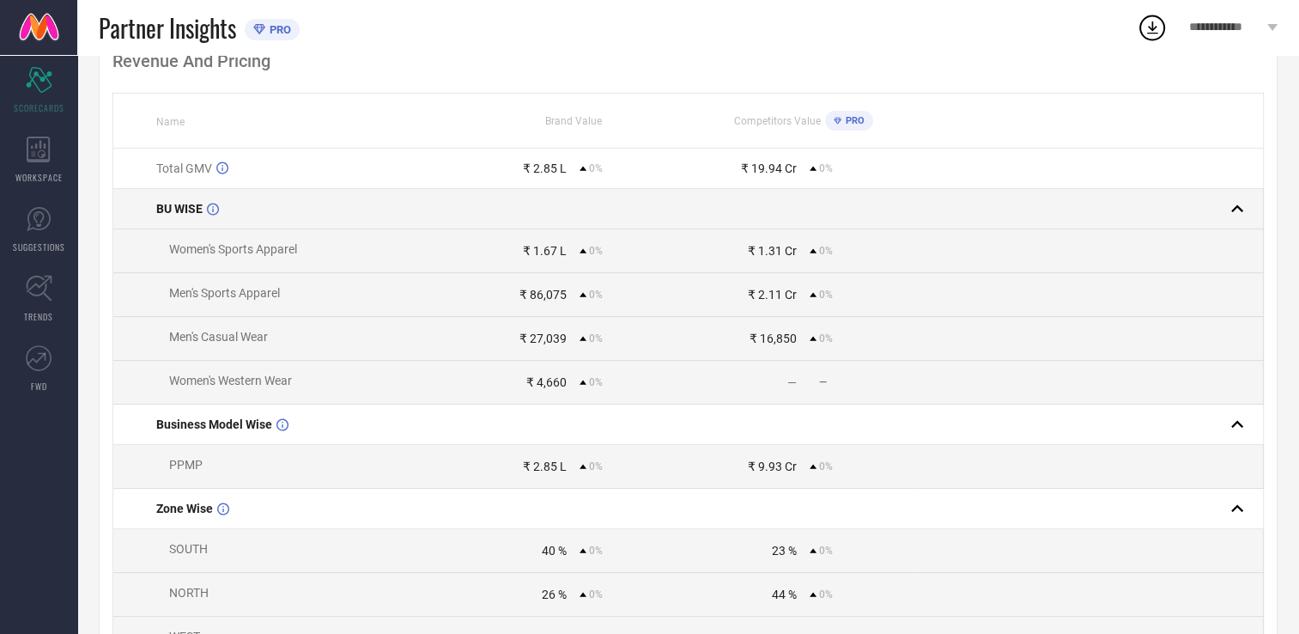
click at [1116, 197] on div at bounding box center [1085, 209] width 331 height 24
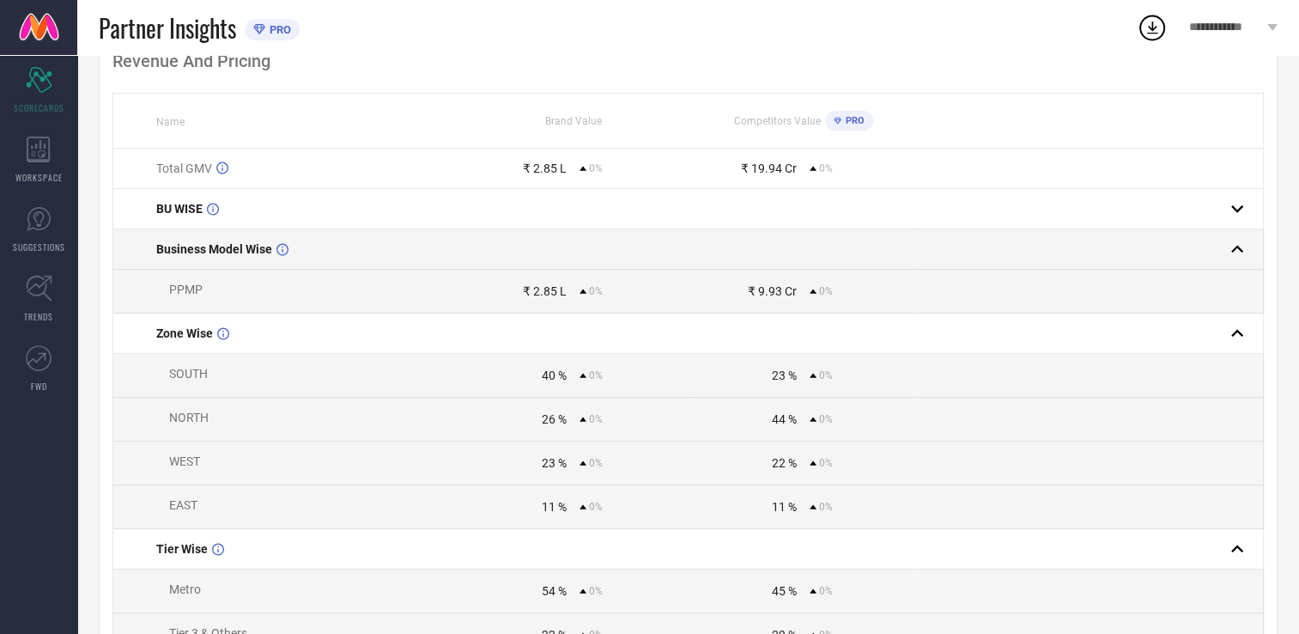
click at [1140, 243] on div at bounding box center [1085, 249] width 331 height 24
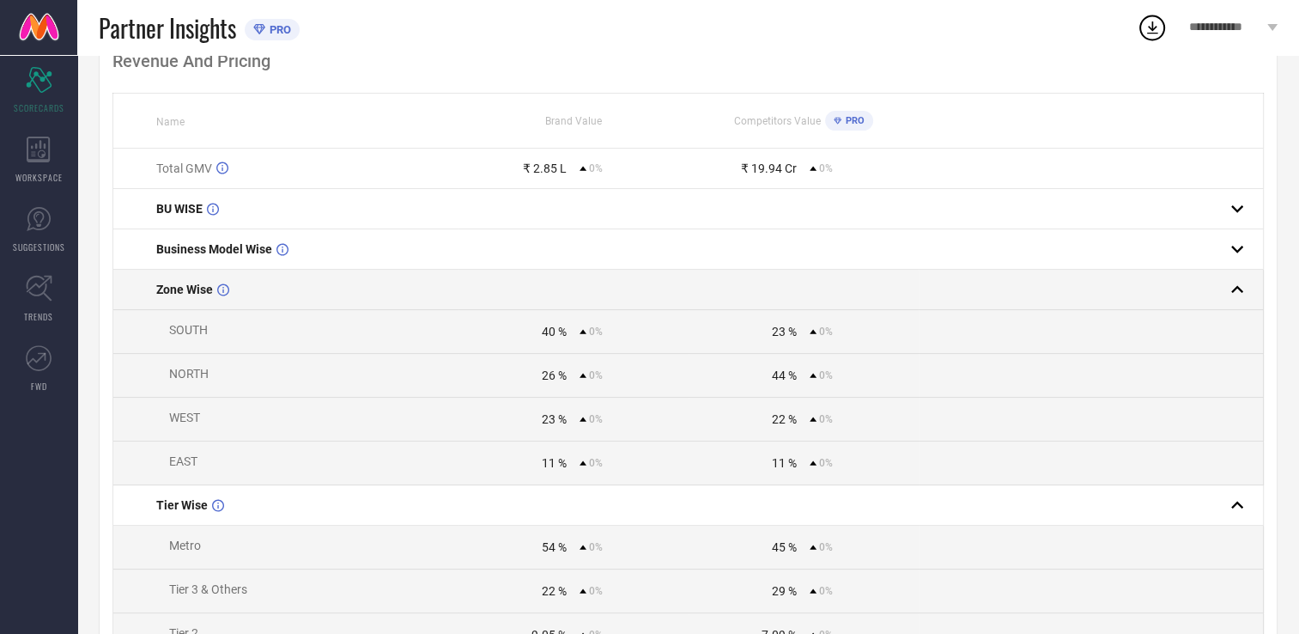
click at [1164, 280] on div at bounding box center [1085, 289] width 331 height 24
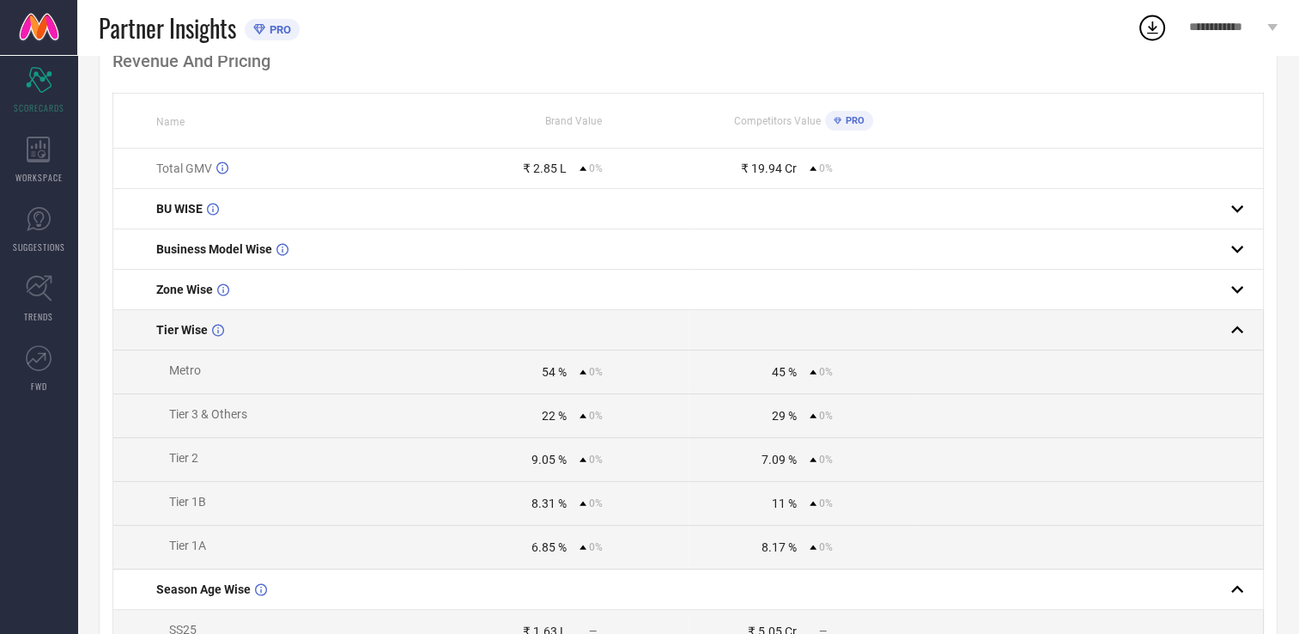
click at [1164, 325] on div at bounding box center [1085, 330] width 331 height 24
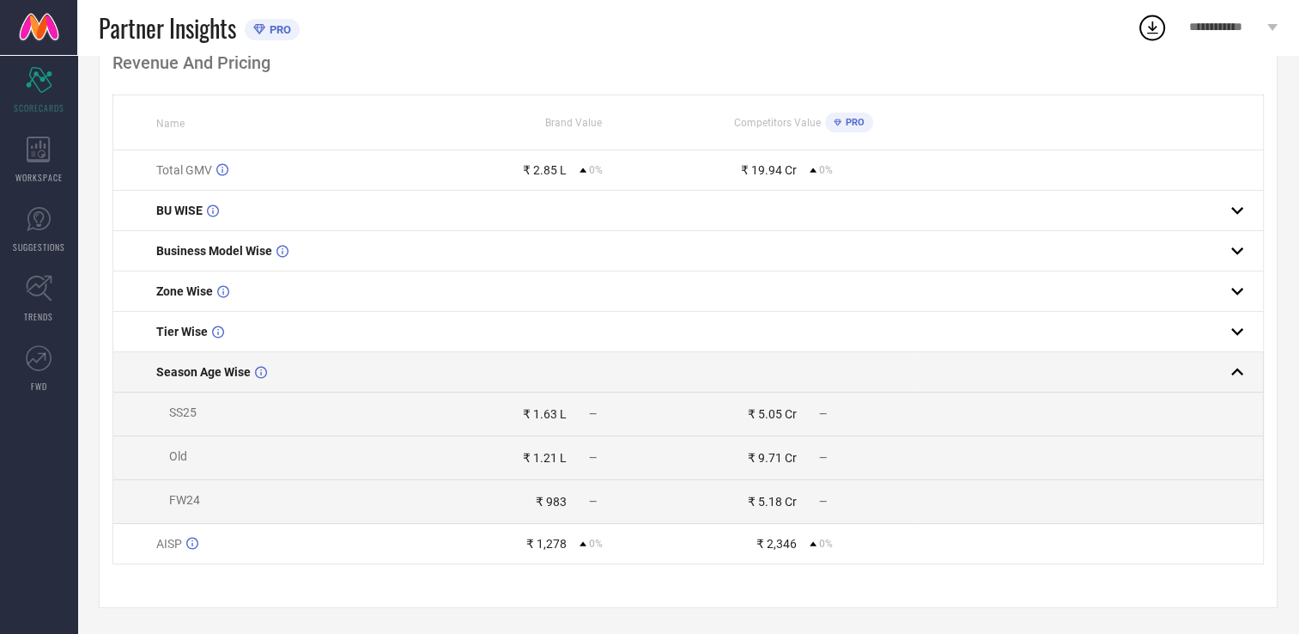
click at [1164, 366] on div at bounding box center [1085, 372] width 331 height 24
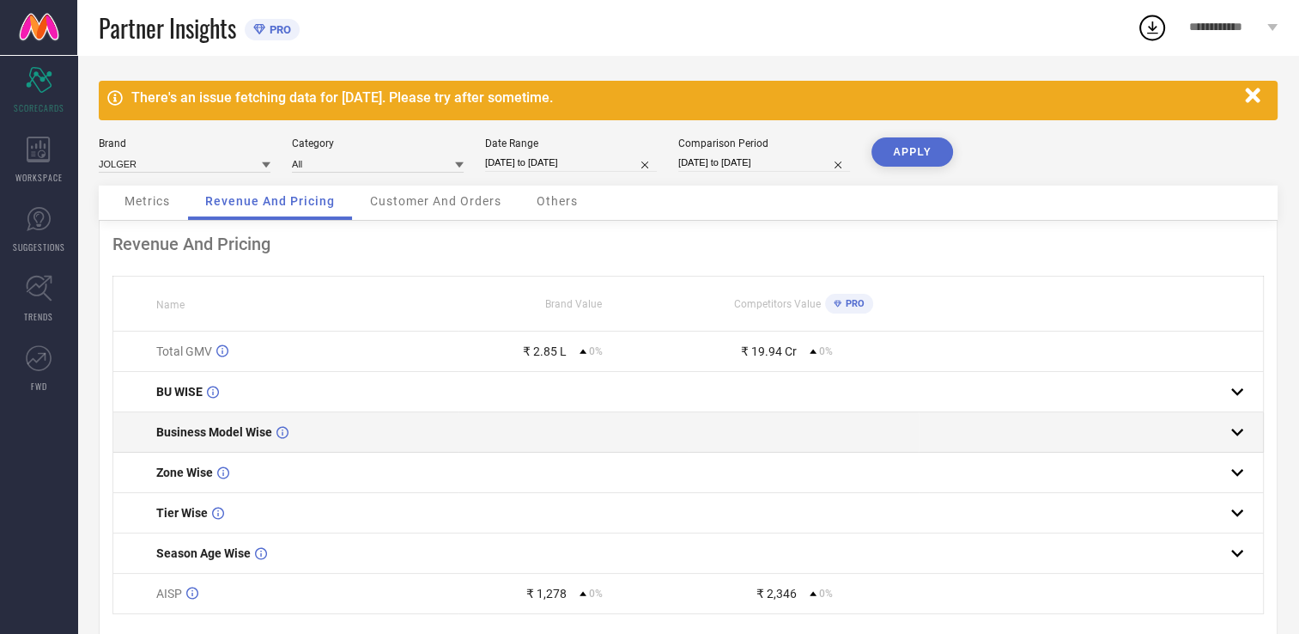
scroll to position [55, 0]
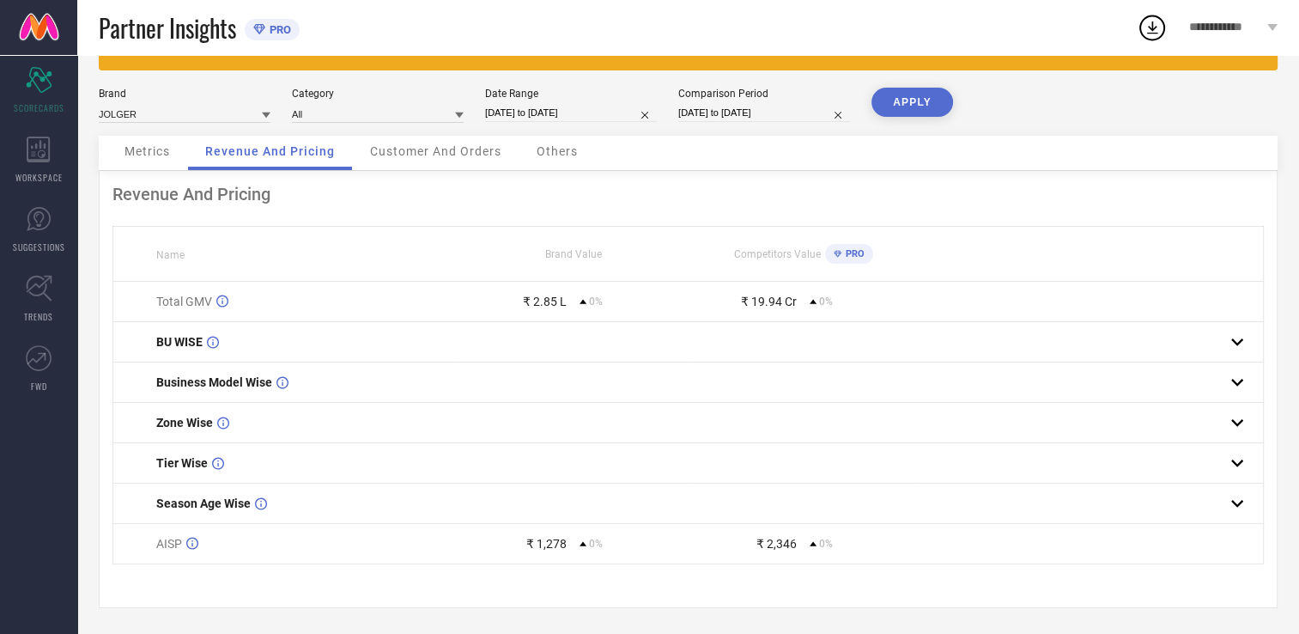
click at [330, 304] on div "Total GMV" at bounding box center [306, 301] width 301 height 14
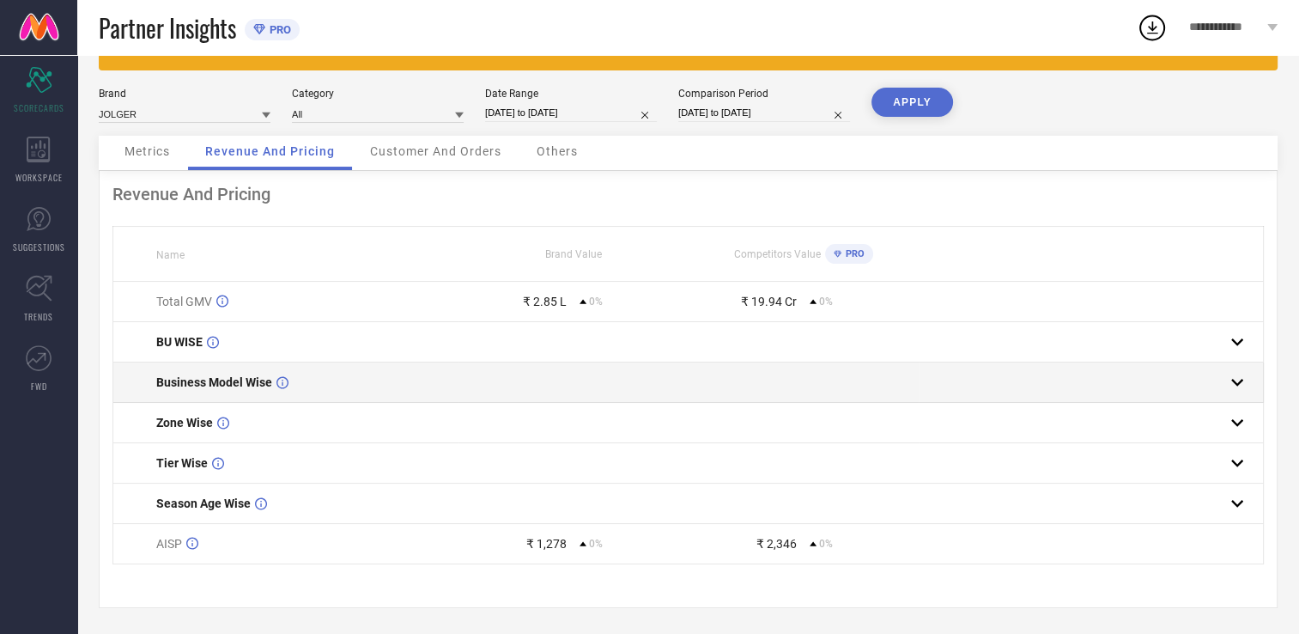
click at [364, 375] on div "Business Model Wise" at bounding box center [306, 382] width 301 height 14
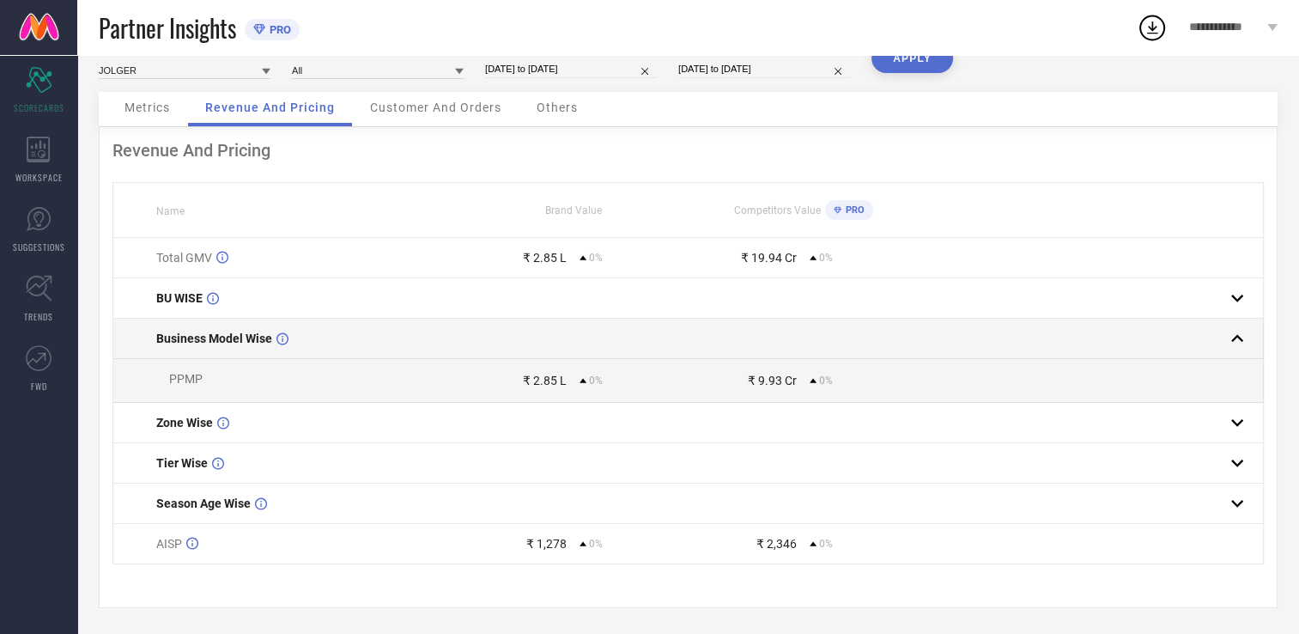
scroll to position [99, 0]
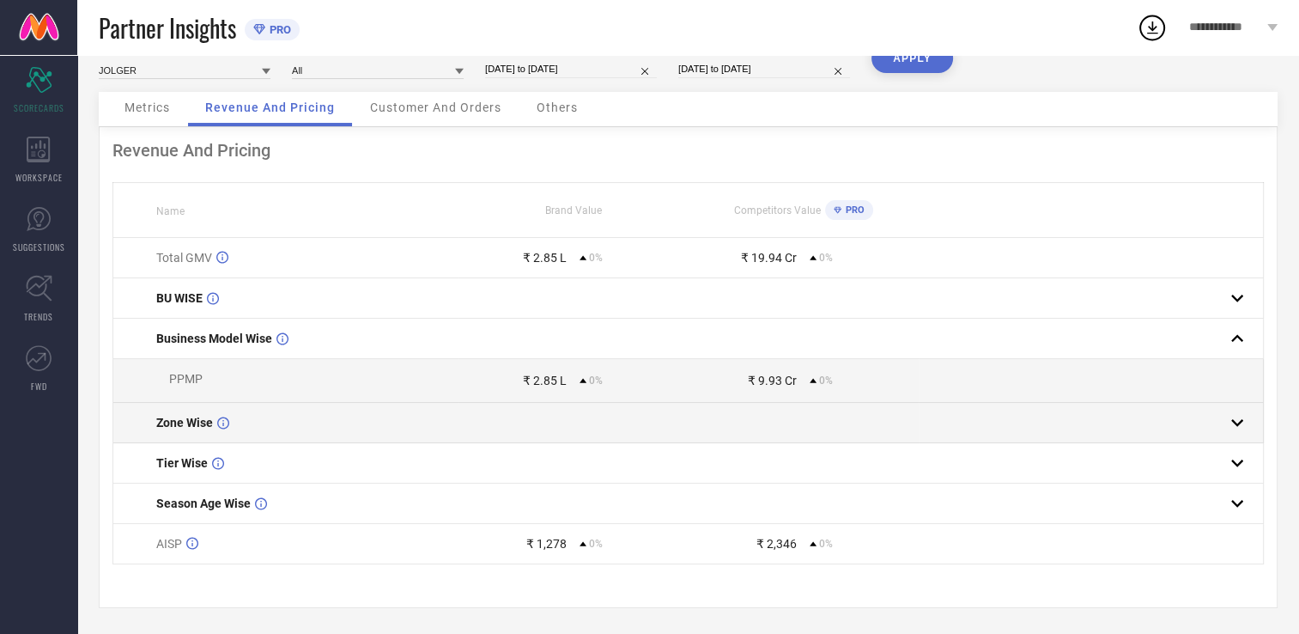
click at [375, 416] on div "Zone Wise" at bounding box center [306, 423] width 301 height 14
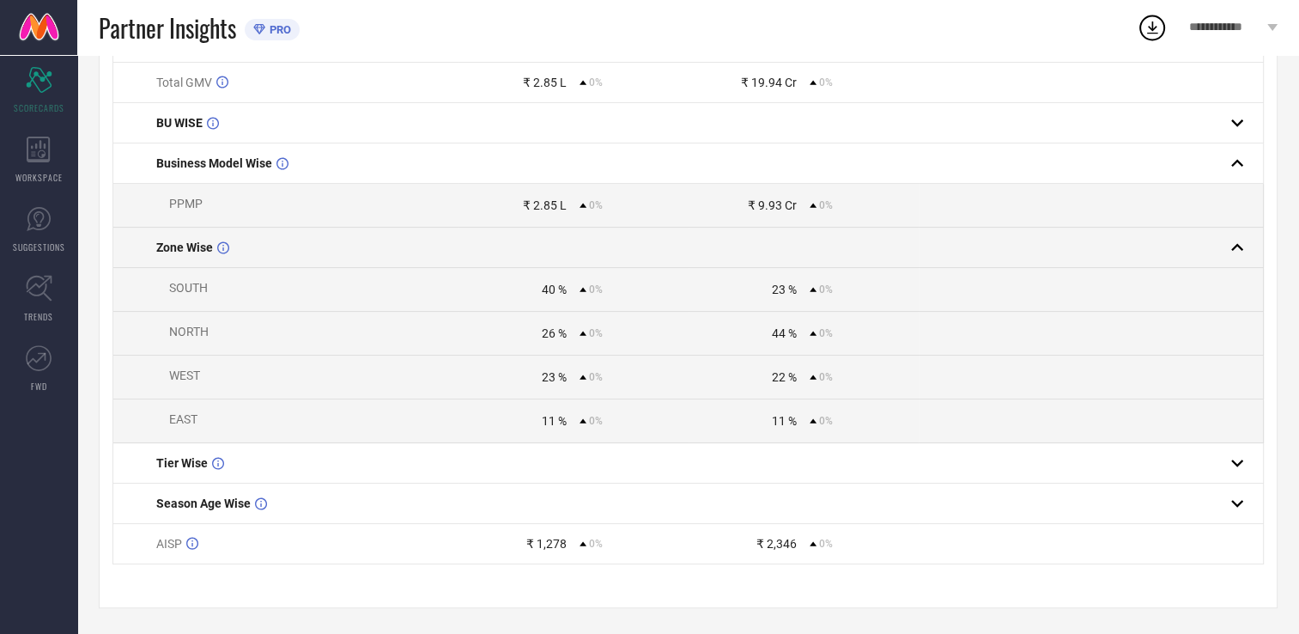
scroll to position [0, 0]
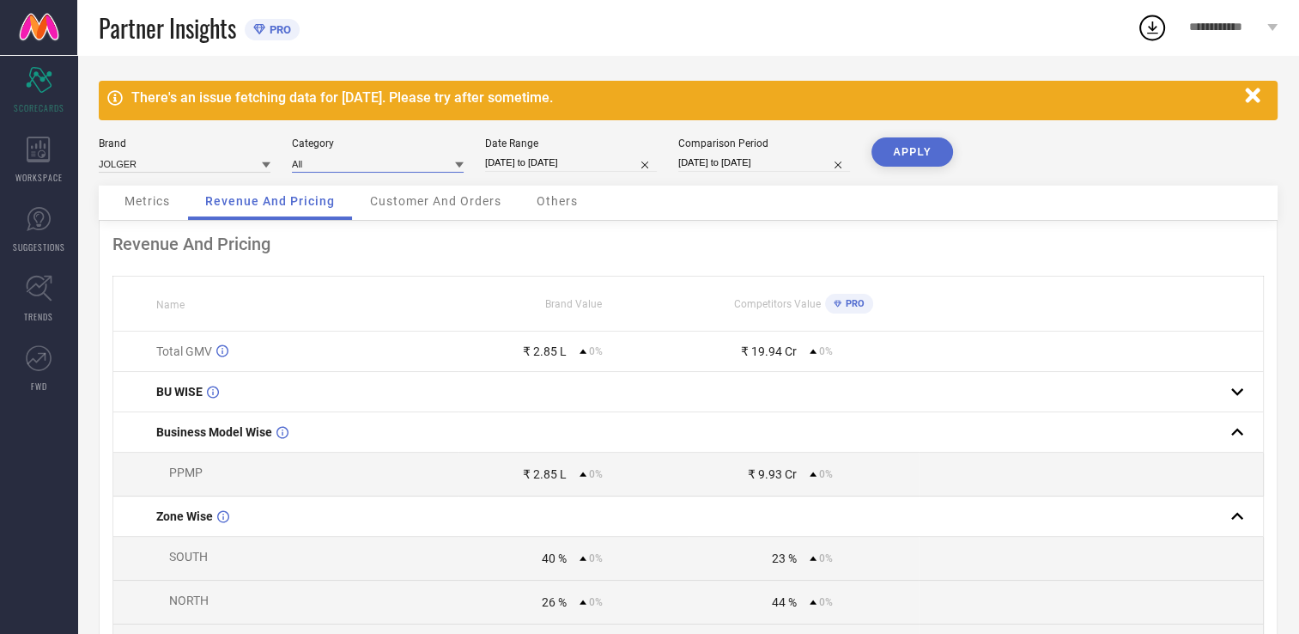
click at [388, 167] on input at bounding box center [378, 164] width 172 height 18
click at [264, 166] on icon at bounding box center [266, 165] width 9 height 6
click at [461, 168] on icon at bounding box center [459, 165] width 9 height 9
